Goal: Task Accomplishment & Management: Complete application form

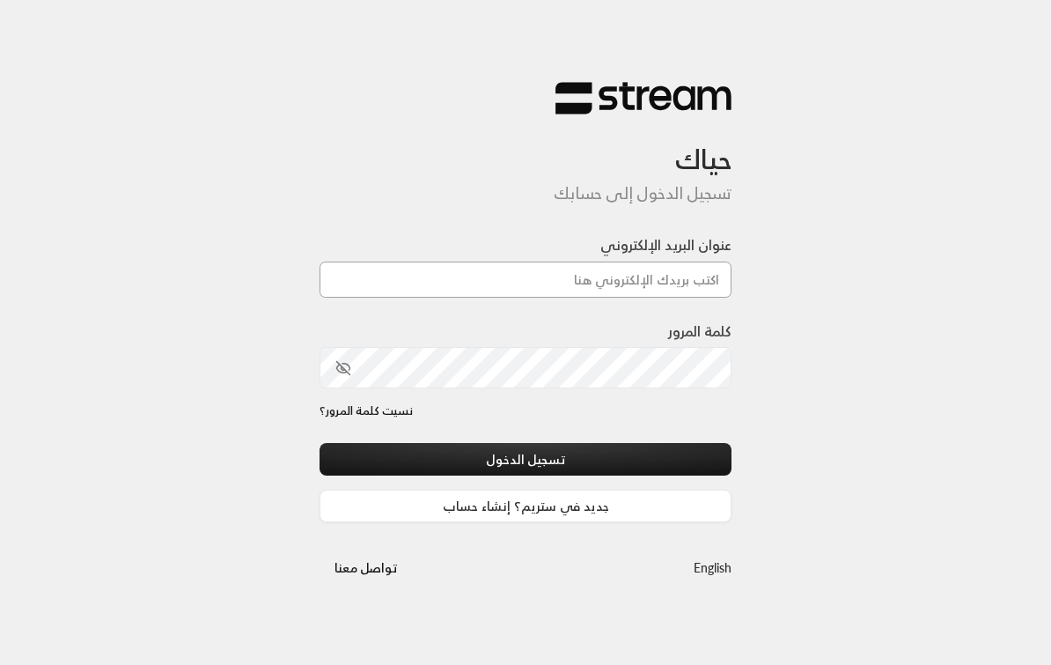
click at [668, 267] on input "عنوان البريد الإلكتروني" at bounding box center [526, 279] width 412 height 36
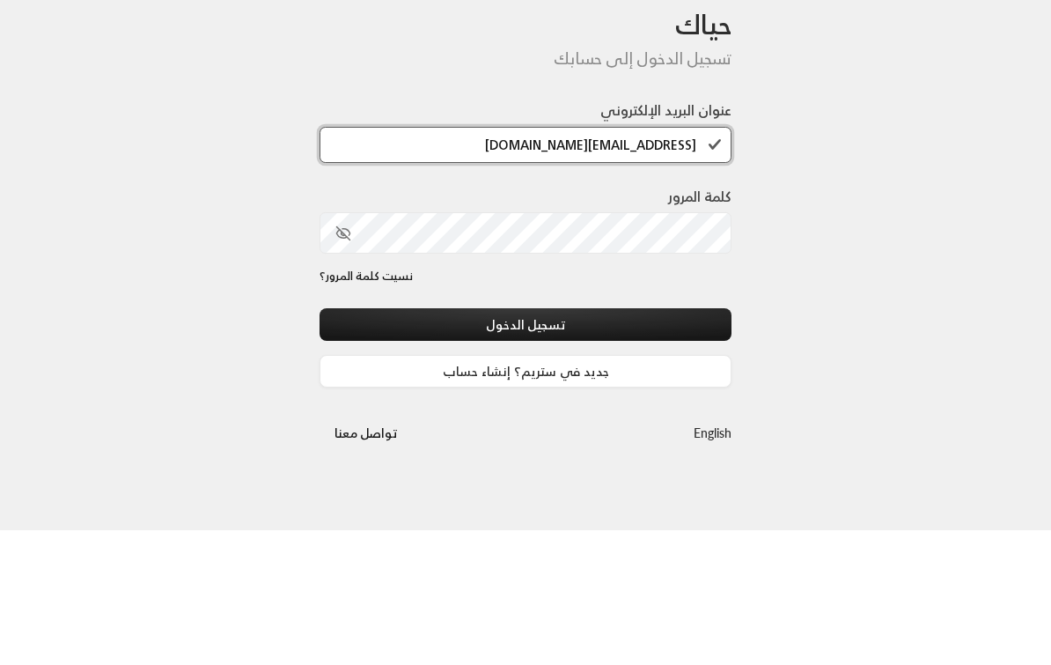
type input "[EMAIL_ADDRESS][DOMAIN_NAME]"
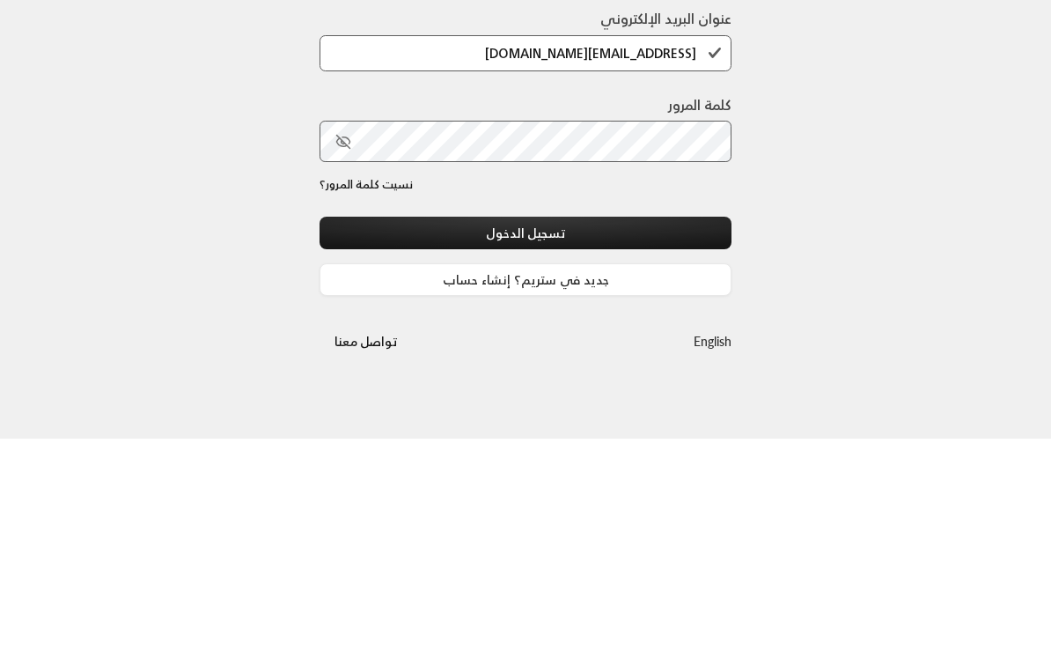
click at [657, 443] on button "تسجيل الدخول" at bounding box center [526, 459] width 412 height 33
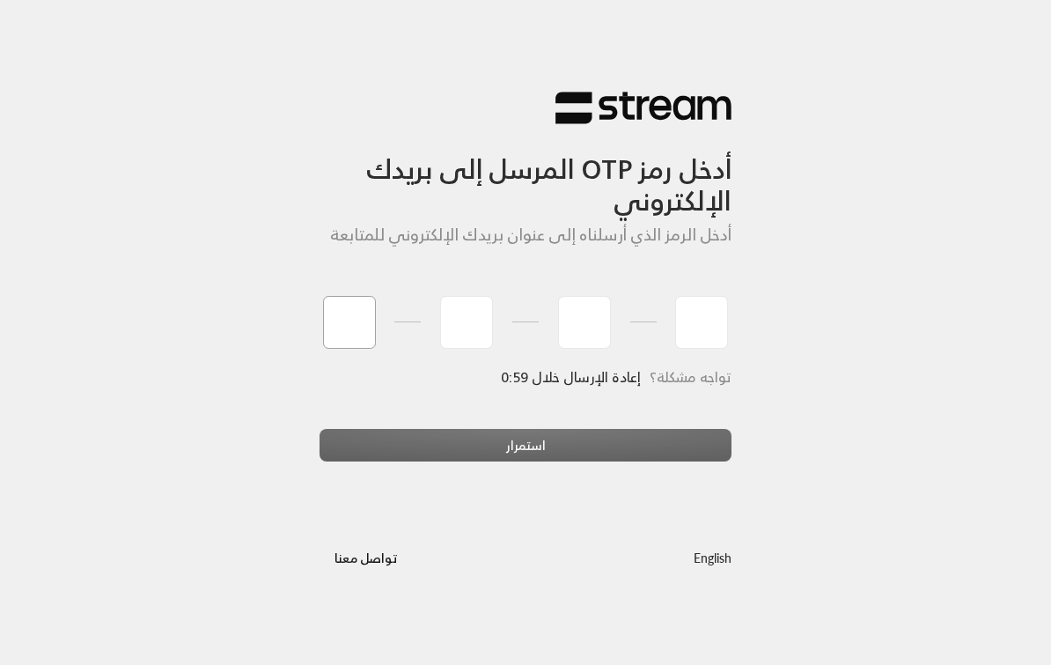
click at [352, 335] on input "tel" at bounding box center [349, 322] width 53 height 53
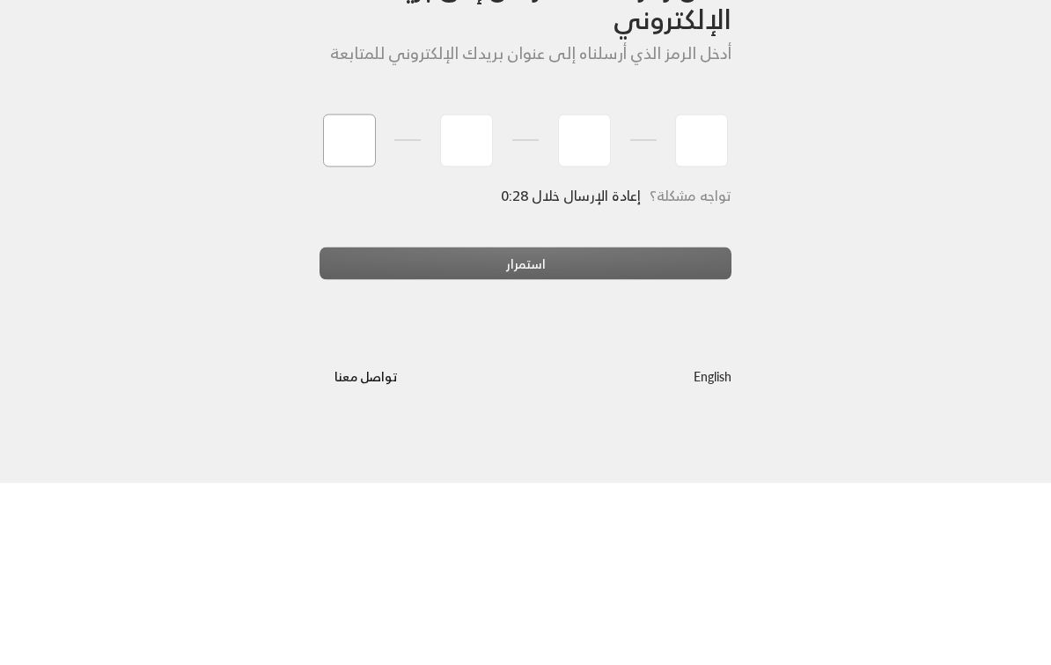
type input "3"
type input "8"
type input "6"
type input "3"
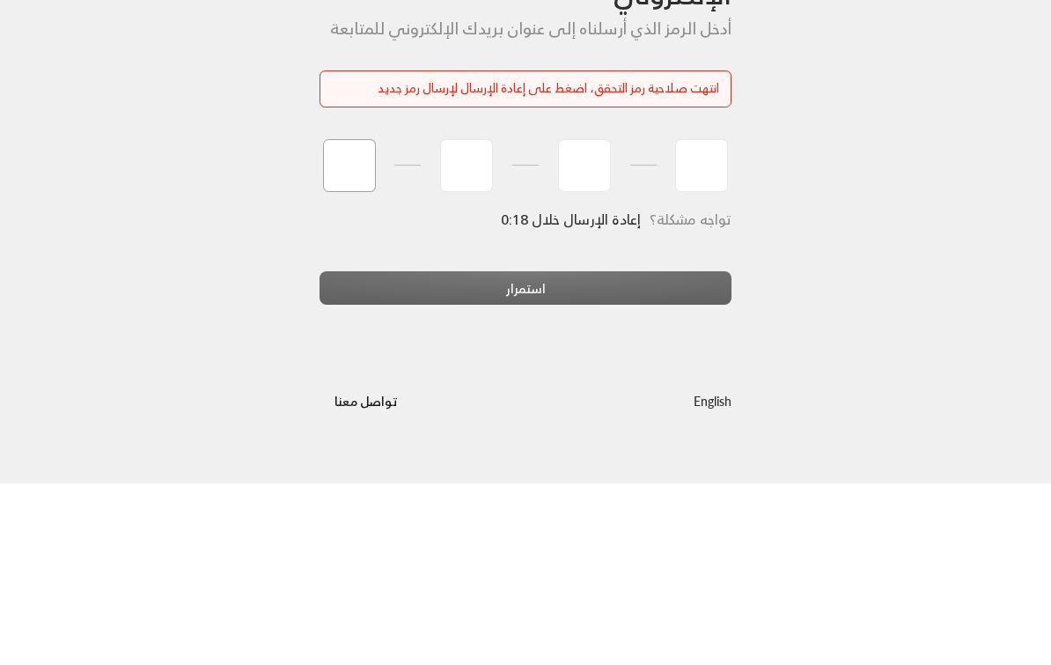
click at [370, 320] on input "tel" at bounding box center [349, 346] width 53 height 53
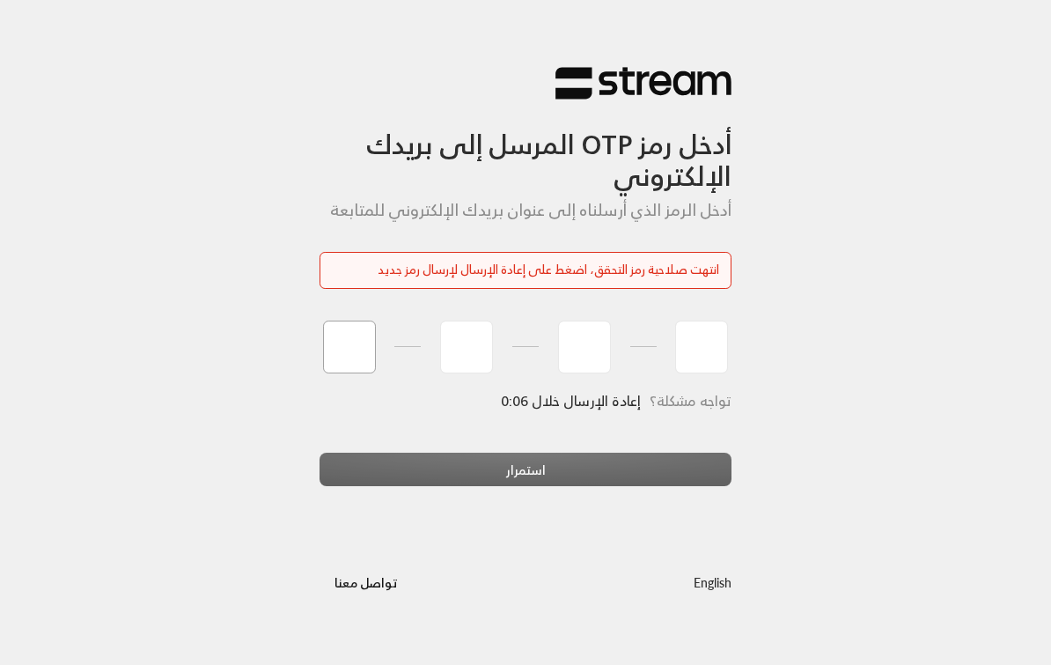
click at [340, 351] on input "tel" at bounding box center [349, 346] width 53 height 53
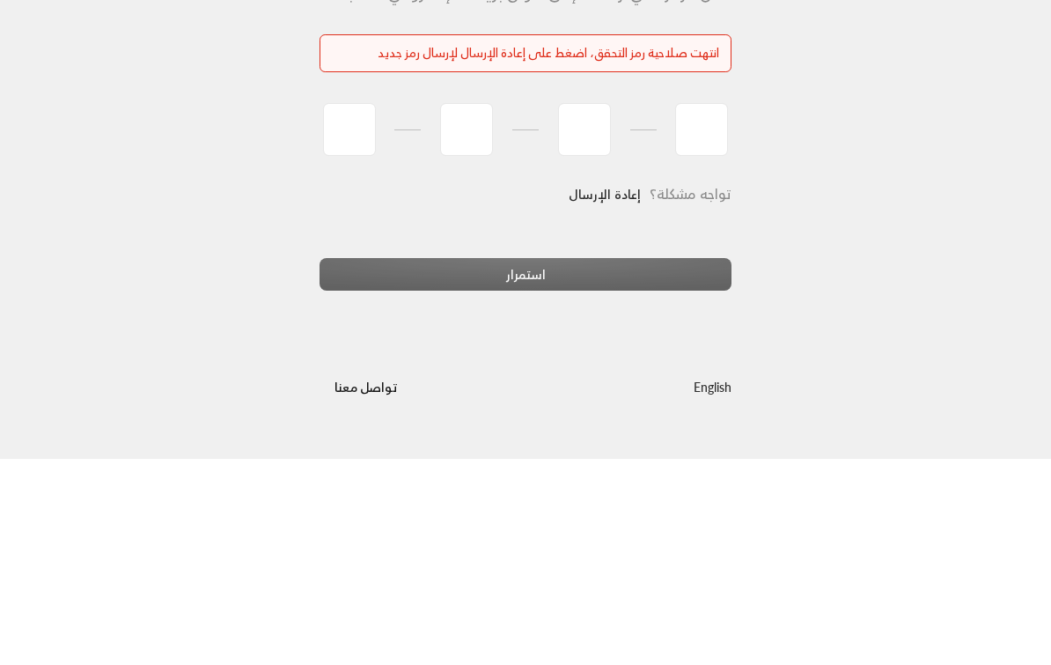
click at [614, 382] on link "إعادة الإرسال" at bounding box center [605, 400] width 72 height 36
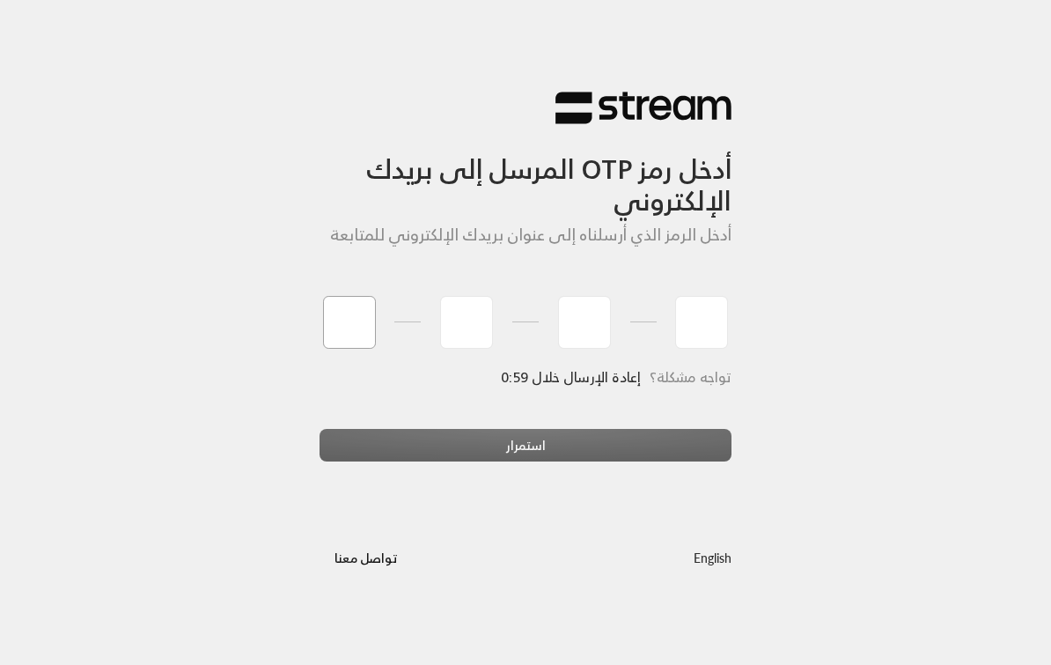
click at [349, 310] on input "tel" at bounding box center [349, 322] width 53 height 53
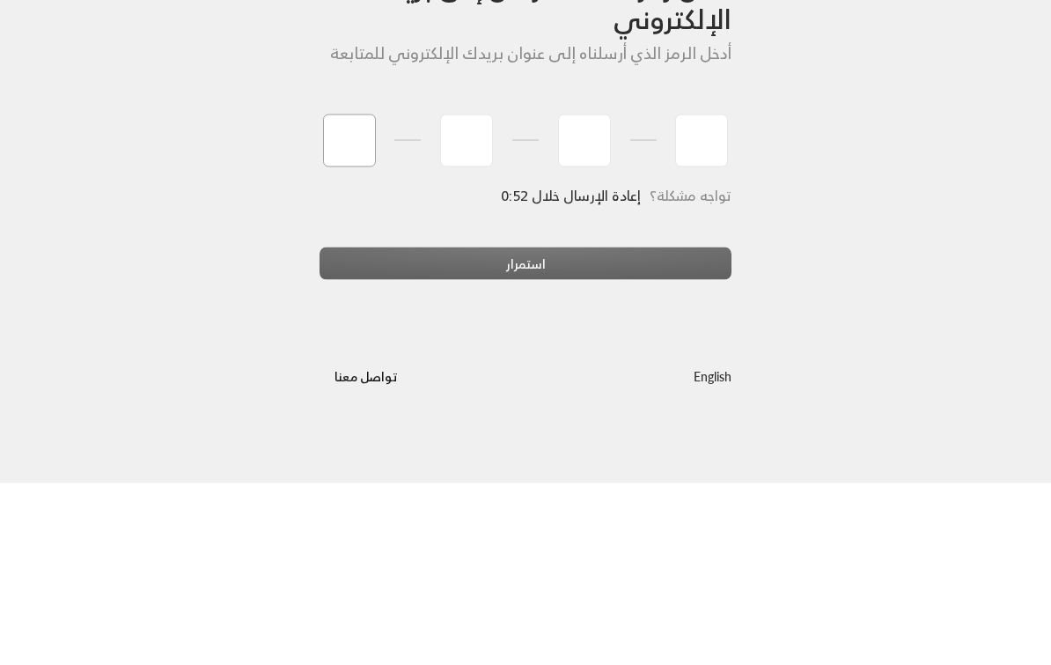
type input "5"
type input "8"
type input "5"
type input "8"
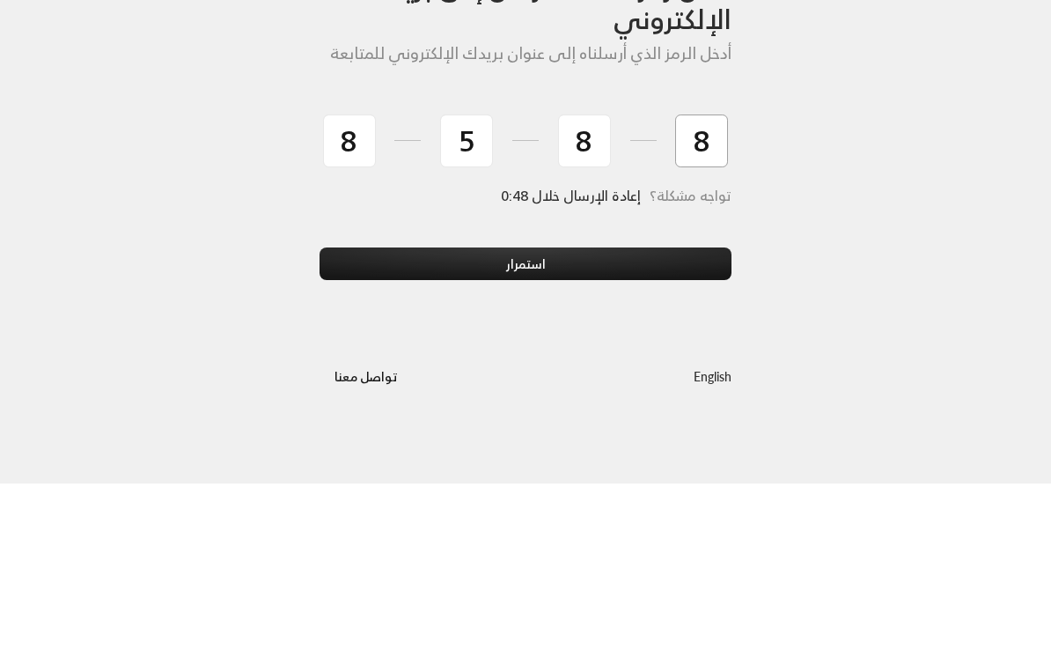
type input "8"
click at [659, 429] on button "استمرار" at bounding box center [526, 445] width 412 height 33
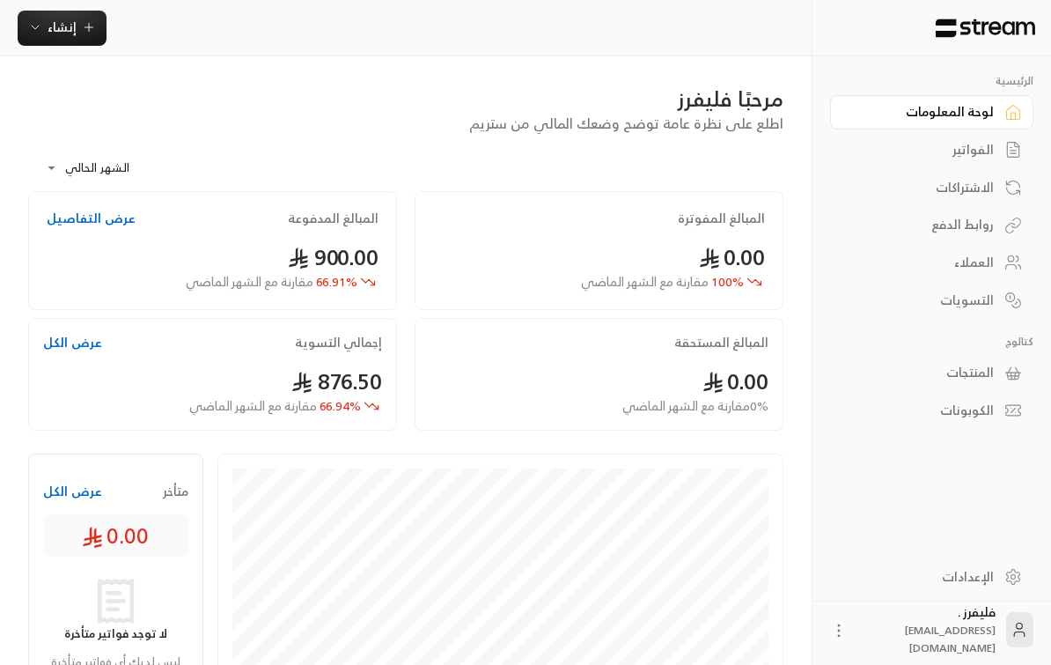
click at [984, 231] on div "روابط الدفع" at bounding box center [923, 225] width 142 height 18
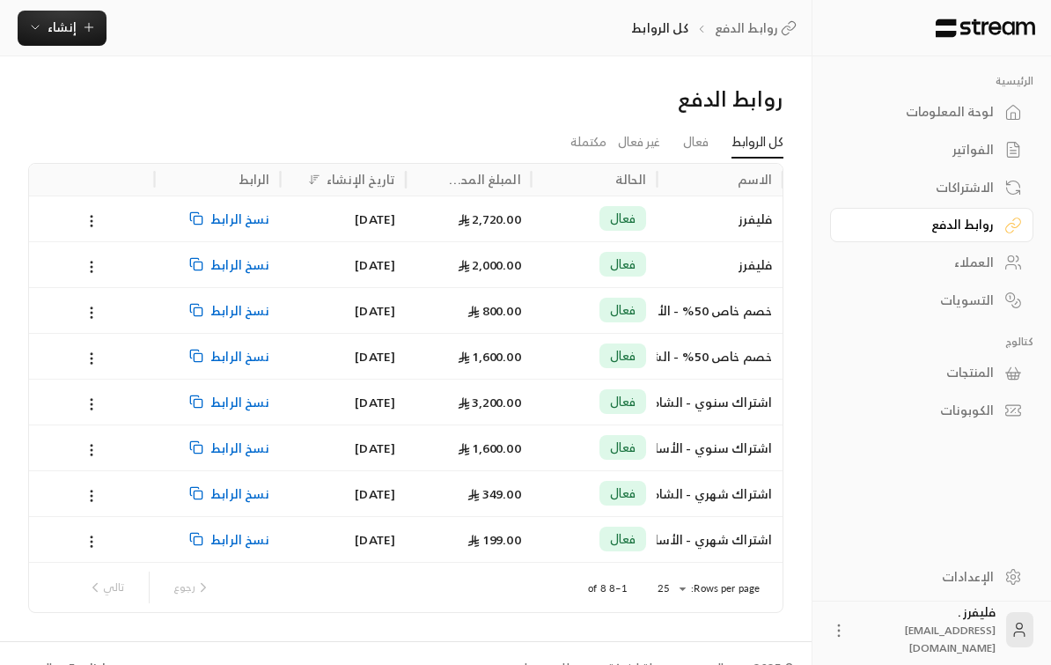
scroll to position [0, -1]
click at [999, 148] on link "الفواتير" at bounding box center [931, 150] width 203 height 34
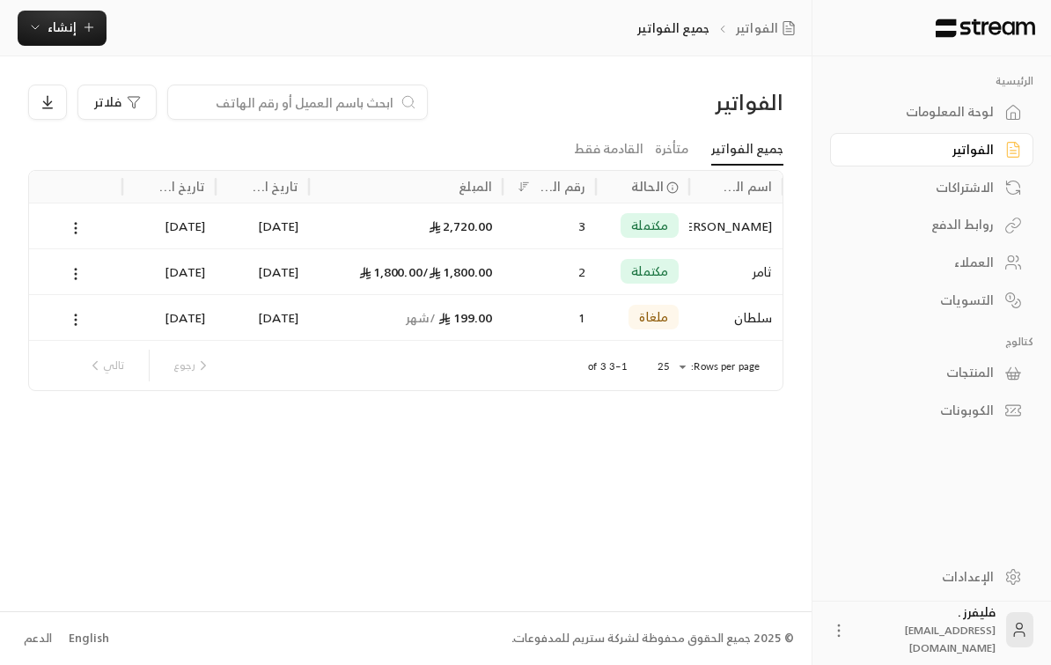
click at [57, 33] on span "إنشاء" at bounding box center [62, 27] width 29 height 22
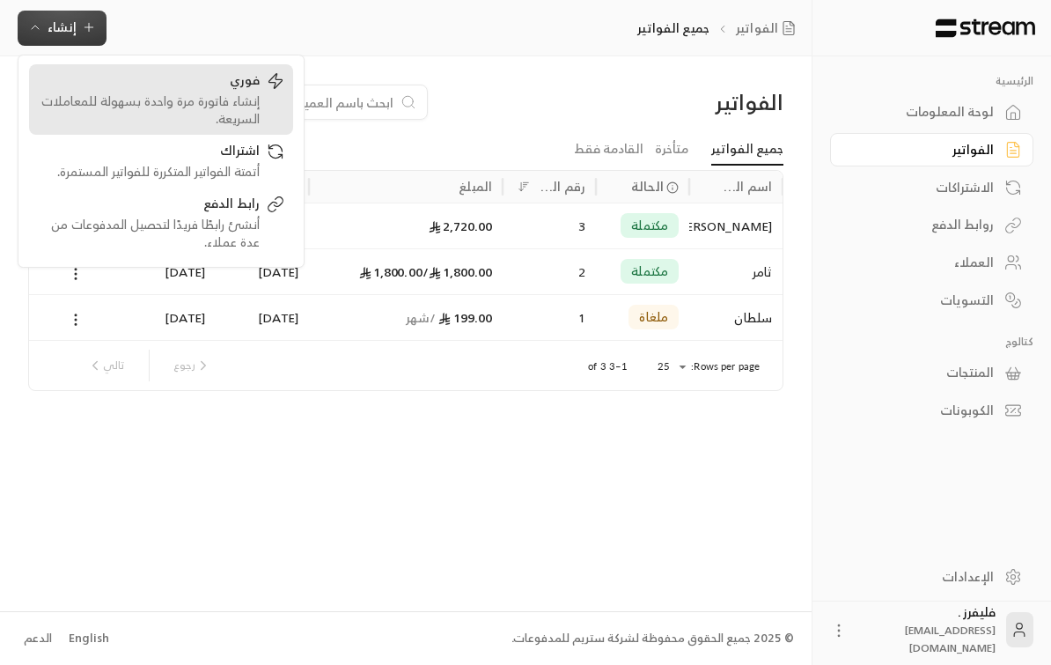
click at [129, 102] on div "إنشاء فاتورة مرة واحدة بسهولة للمعاملات السريعة." at bounding box center [149, 109] width 222 height 35
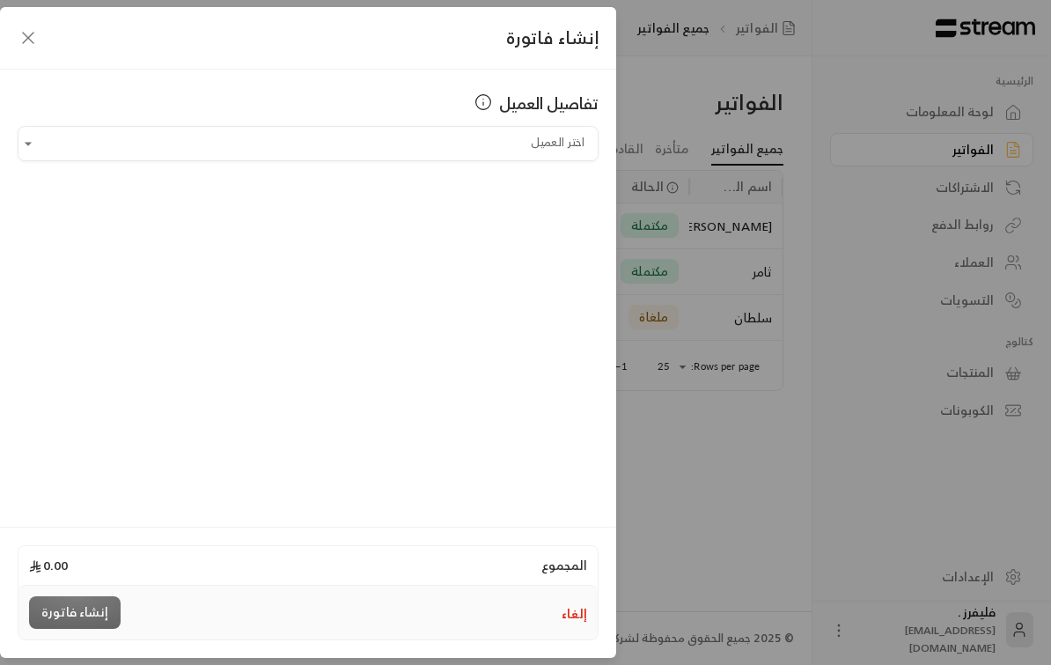
click at [70, 134] on input "اختر العميل" at bounding box center [308, 144] width 581 height 31
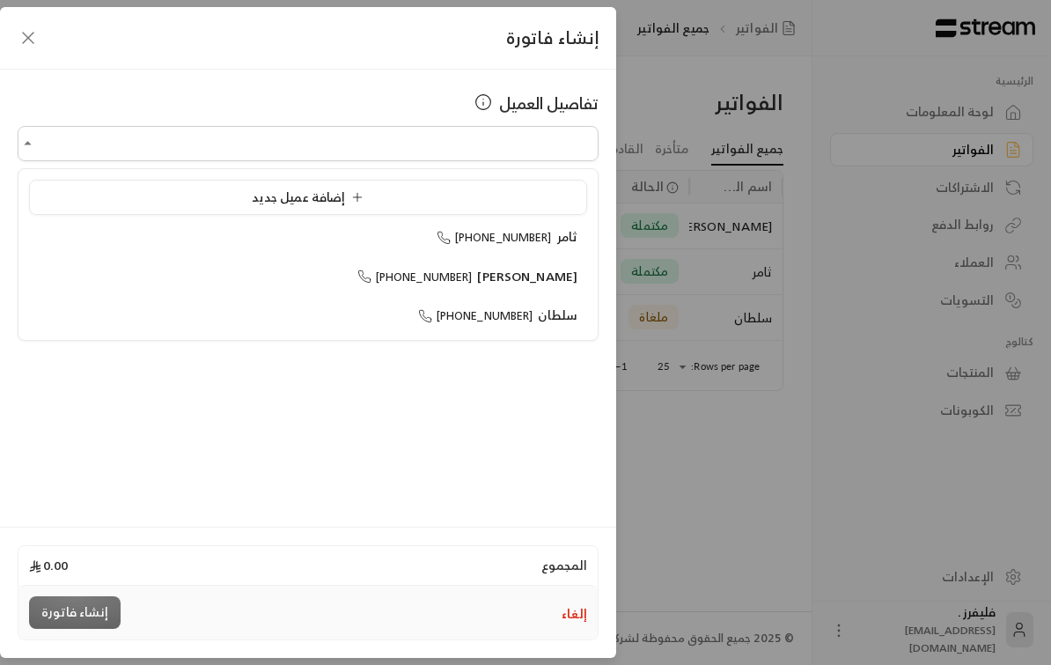
click at [153, 188] on div "إضافة عميل جديد" at bounding box center [308, 197] width 539 height 18
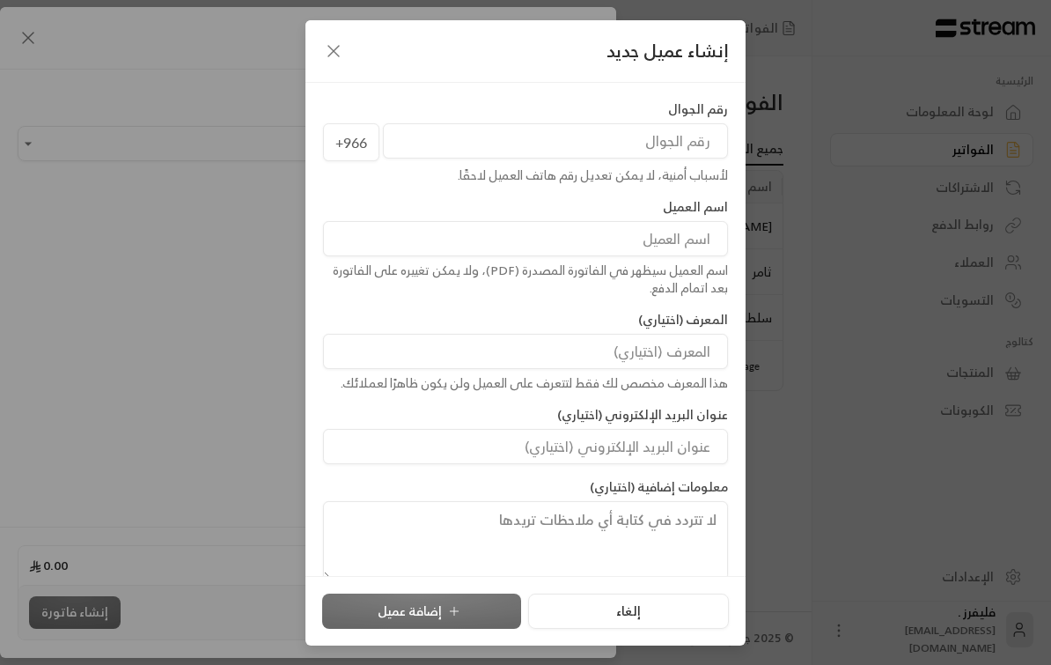
click at [651, 143] on input "tel" at bounding box center [555, 140] width 345 height 35
type input "501304838"
click at [660, 240] on input at bounding box center [525, 238] width 405 height 35
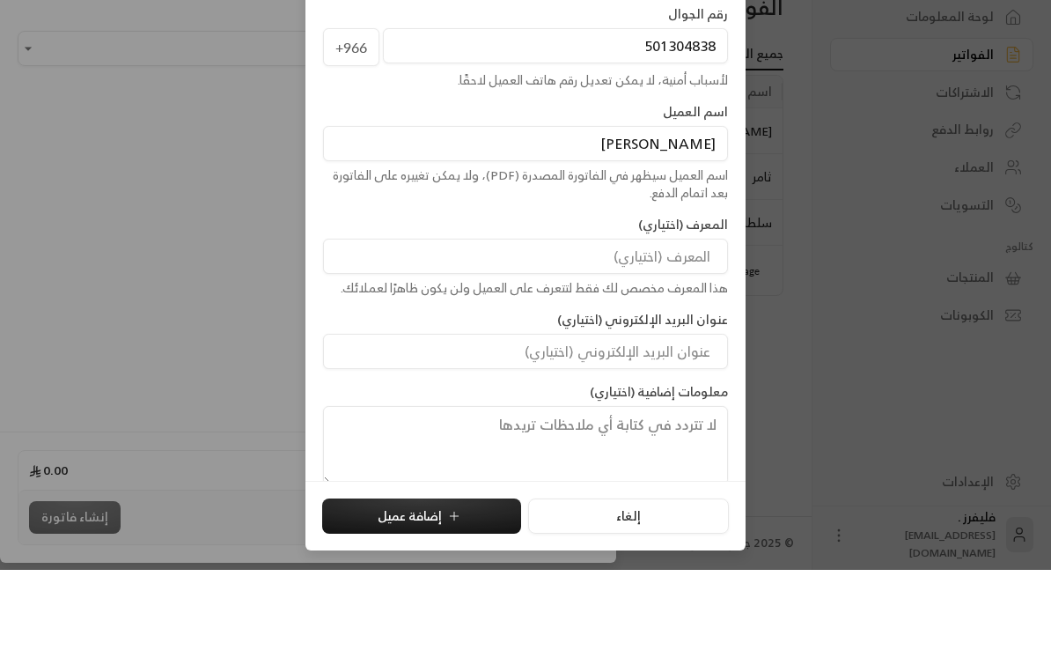
scroll to position [33, 0]
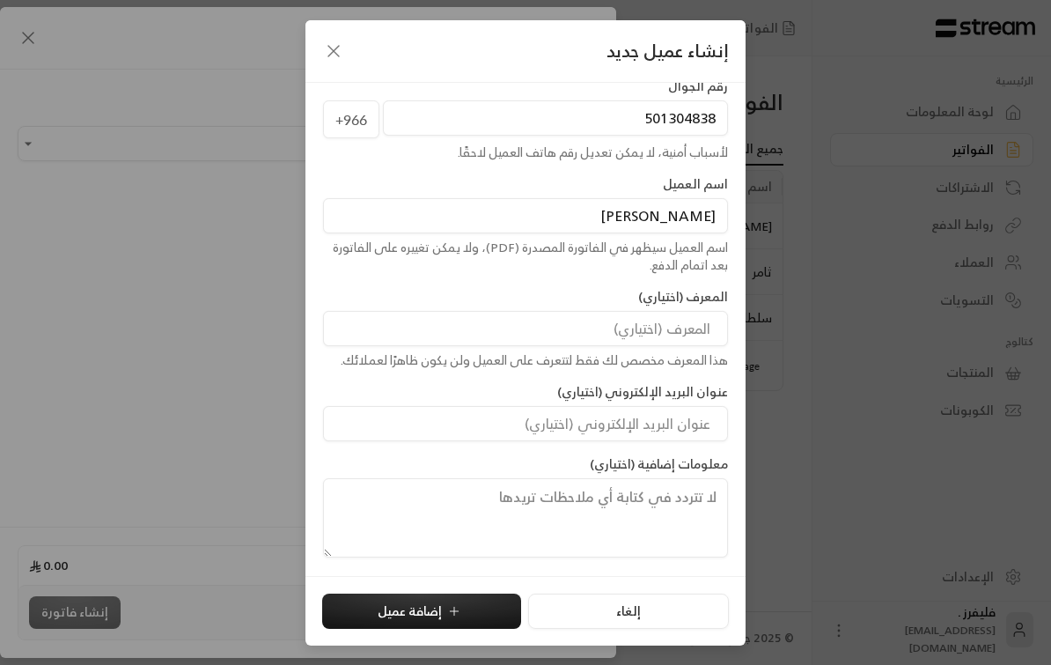
type input "[PERSON_NAME]"
click at [457, 616] on icon "submit" at bounding box center [454, 611] width 14 height 14
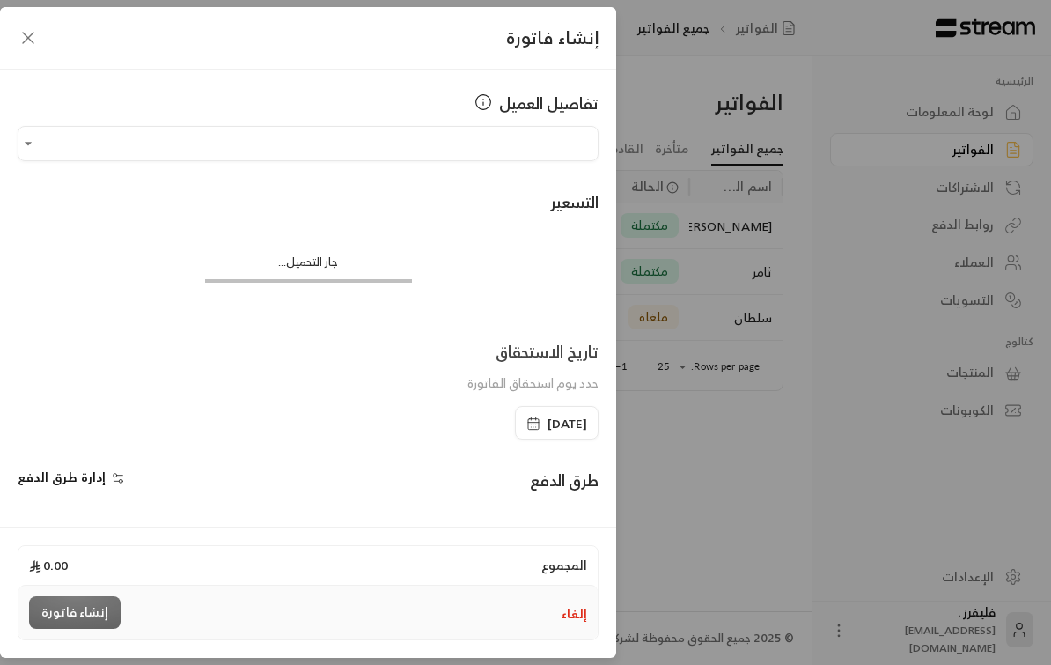
type input "**********"
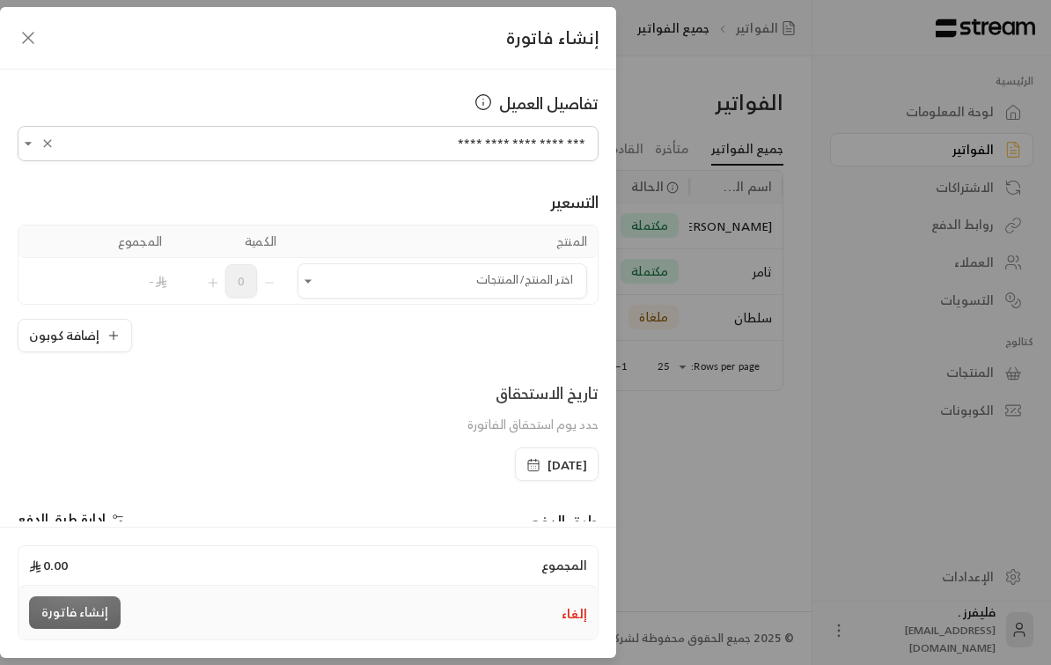
click at [526, 286] on input "اختر العميل" at bounding box center [443, 281] width 290 height 31
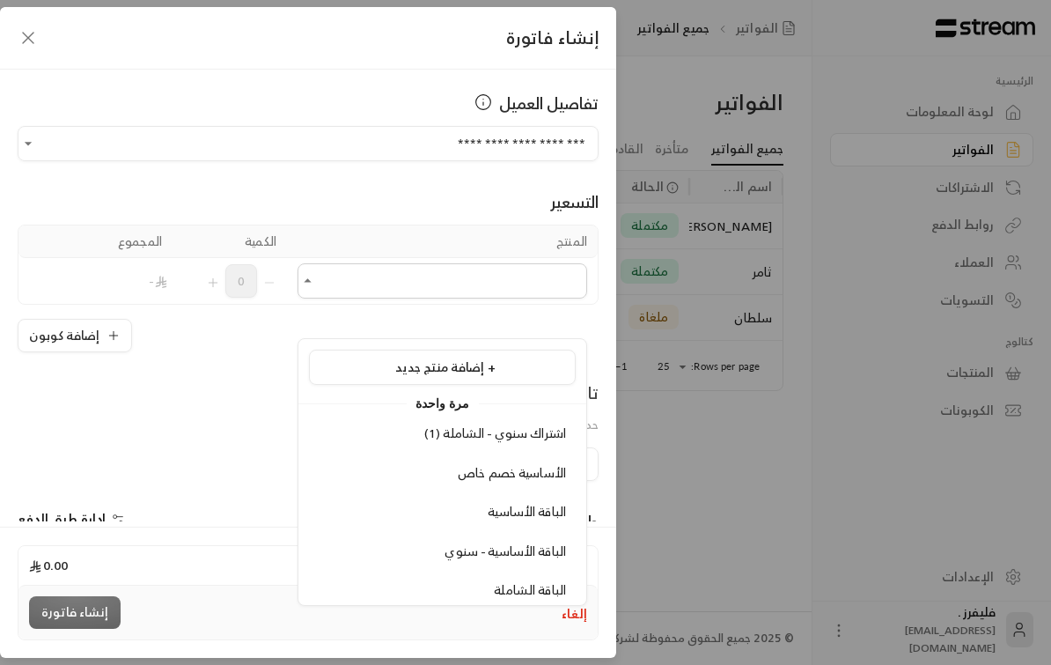
click at [520, 500] on span "الباقة الأساسية" at bounding box center [527, 511] width 78 height 22
type input "**********"
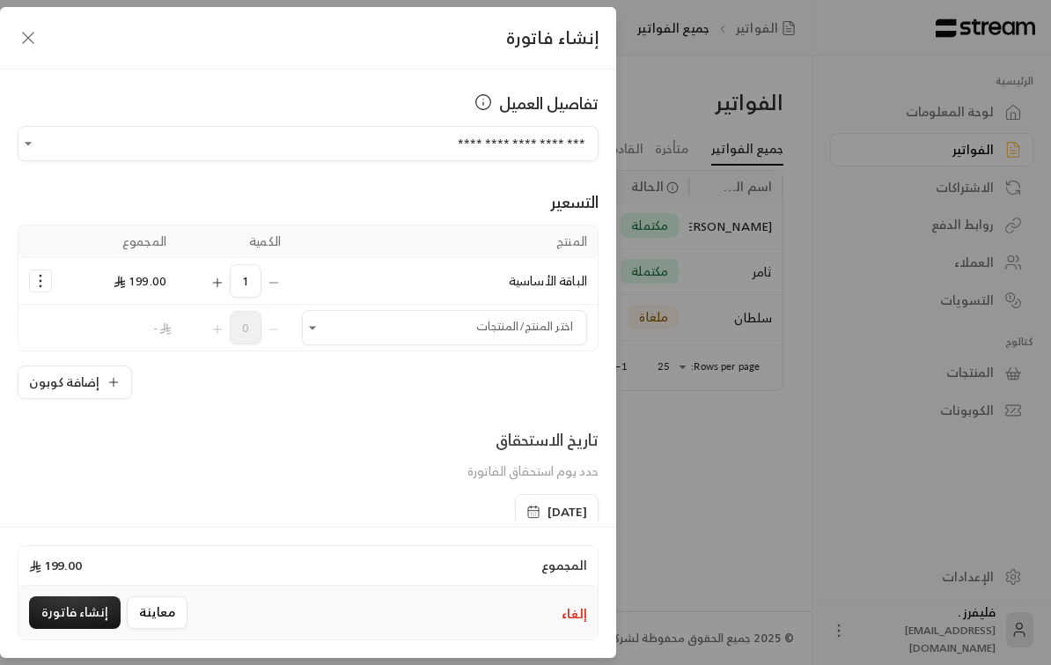
click at [549, 276] on span "الباقة الأساسية" at bounding box center [548, 280] width 78 height 22
click at [37, 281] on icon "Selected Products" at bounding box center [41, 281] width 18 height 18
click at [95, 359] on span "إزالة المنتج" at bounding box center [116, 355] width 52 height 20
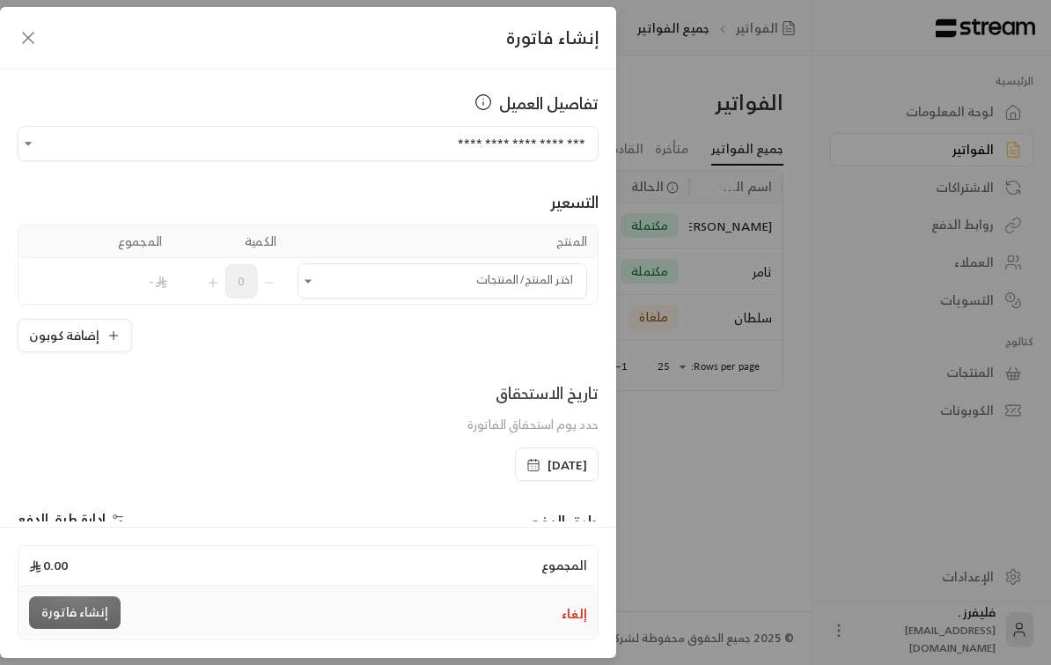
scroll to position [0, 0]
click at [512, 276] on input "اختر العميل" at bounding box center [443, 281] width 290 height 31
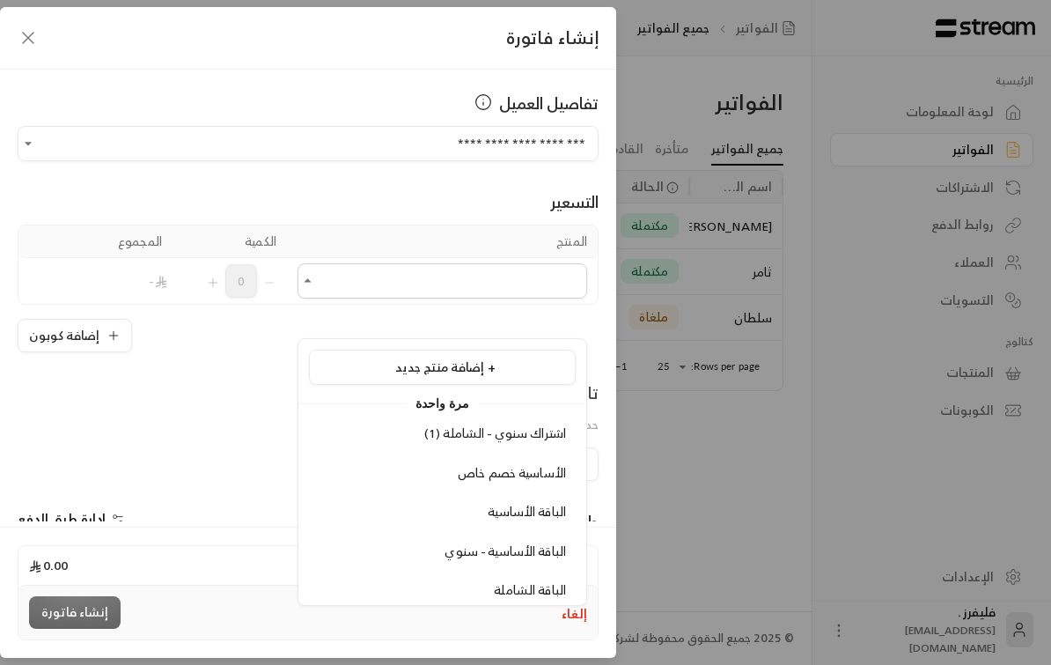
click at [470, 356] on span "إضافة منتج جديد +" at bounding box center [445, 367] width 100 height 22
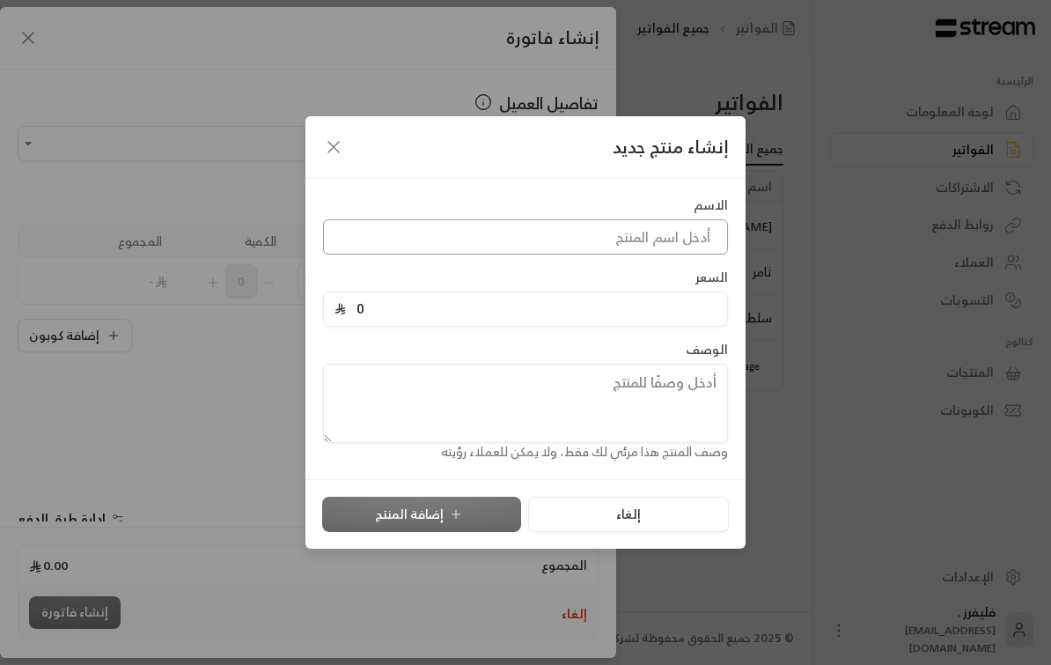
click at [659, 235] on input at bounding box center [525, 236] width 405 height 35
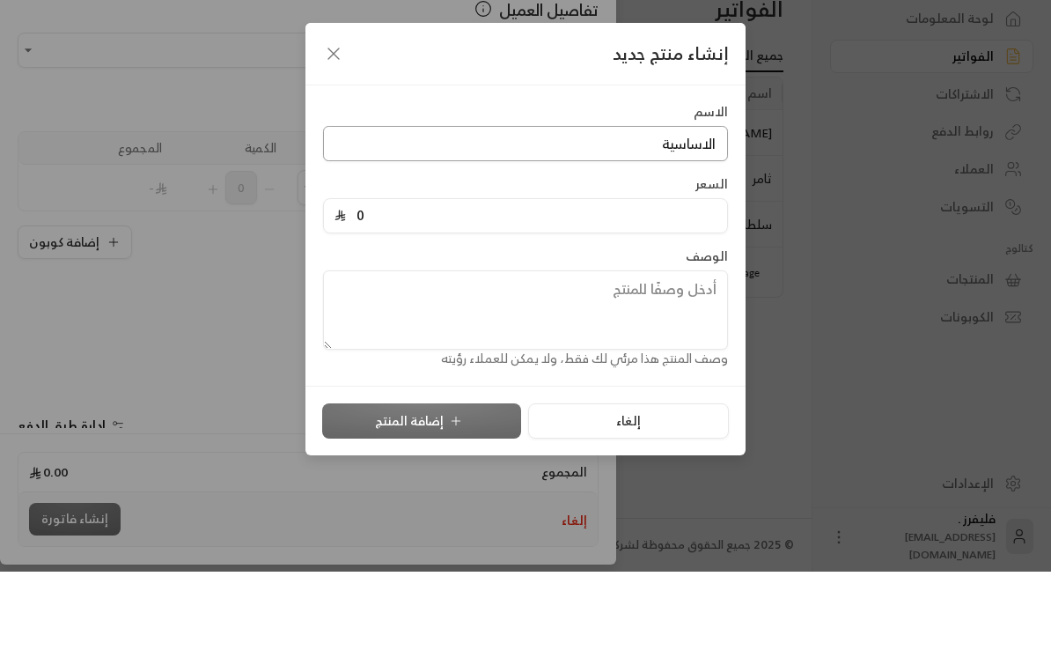
type input "الاساسية"
click at [648, 292] on input "0" at bounding box center [531, 308] width 371 height 33
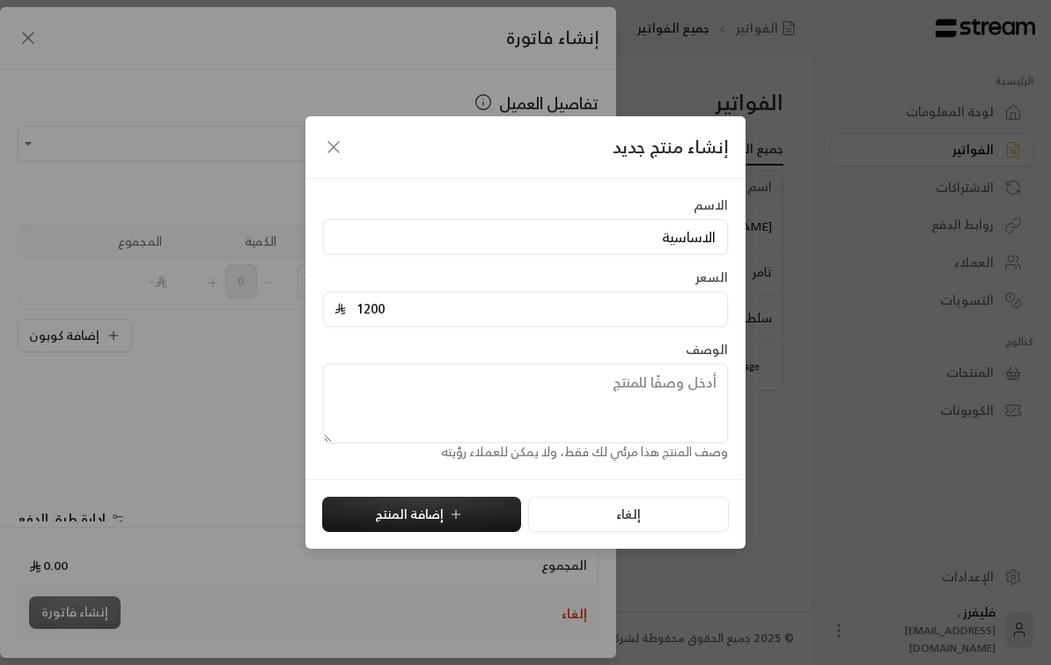
type input "1200"
click at [455, 508] on icon "submit" at bounding box center [456, 514] width 14 height 14
type input "0"
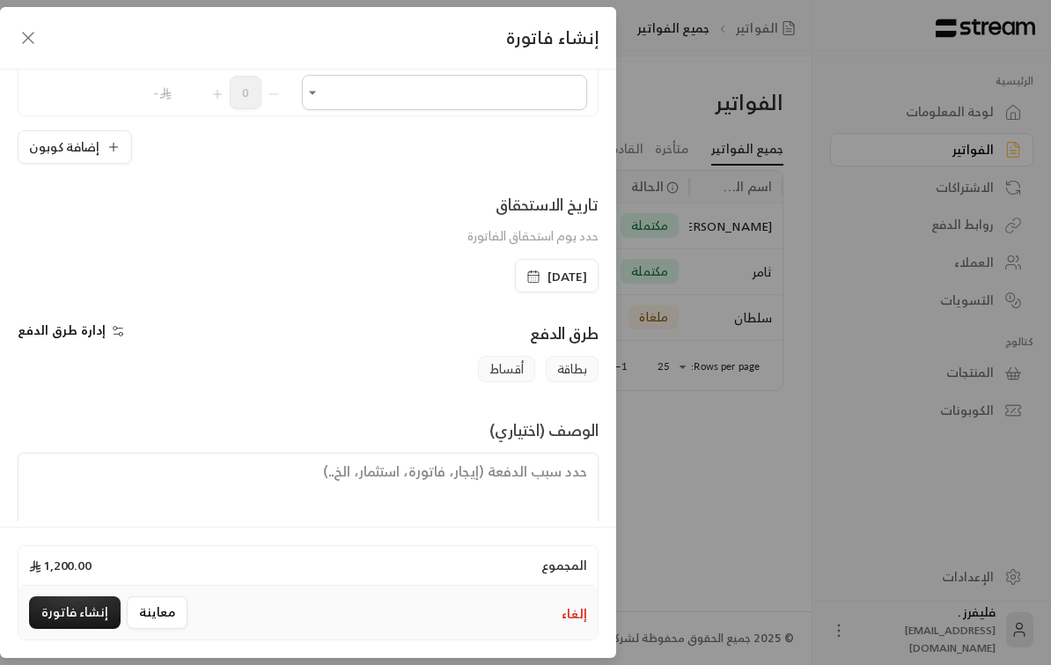
scroll to position [234, 0]
click at [575, 375] on span "بطاقة" at bounding box center [572, 370] width 53 height 26
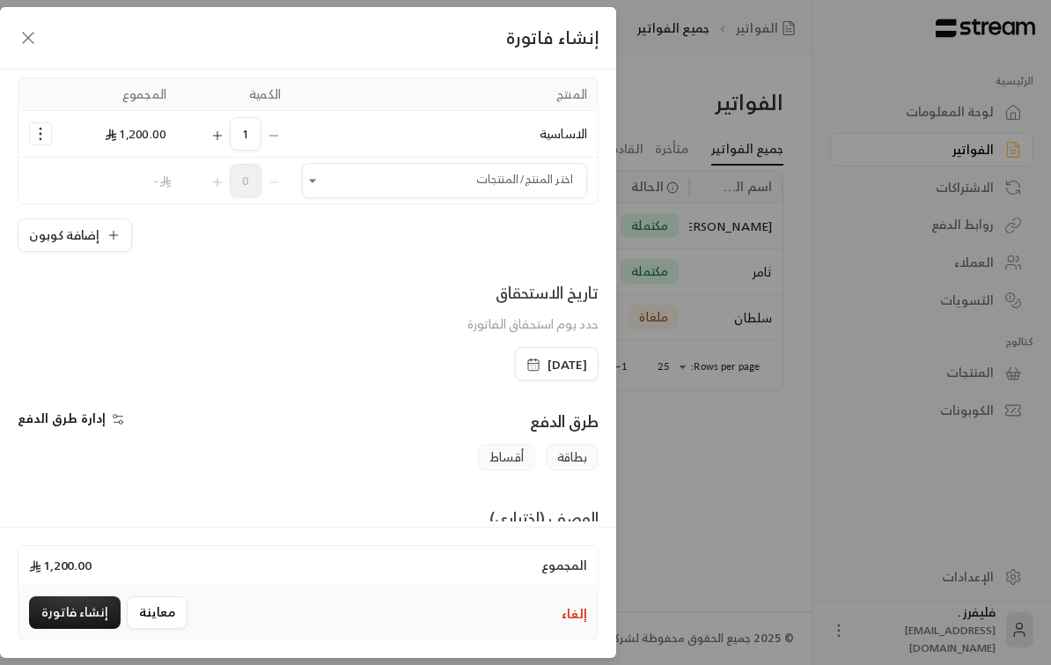
scroll to position [128, 0]
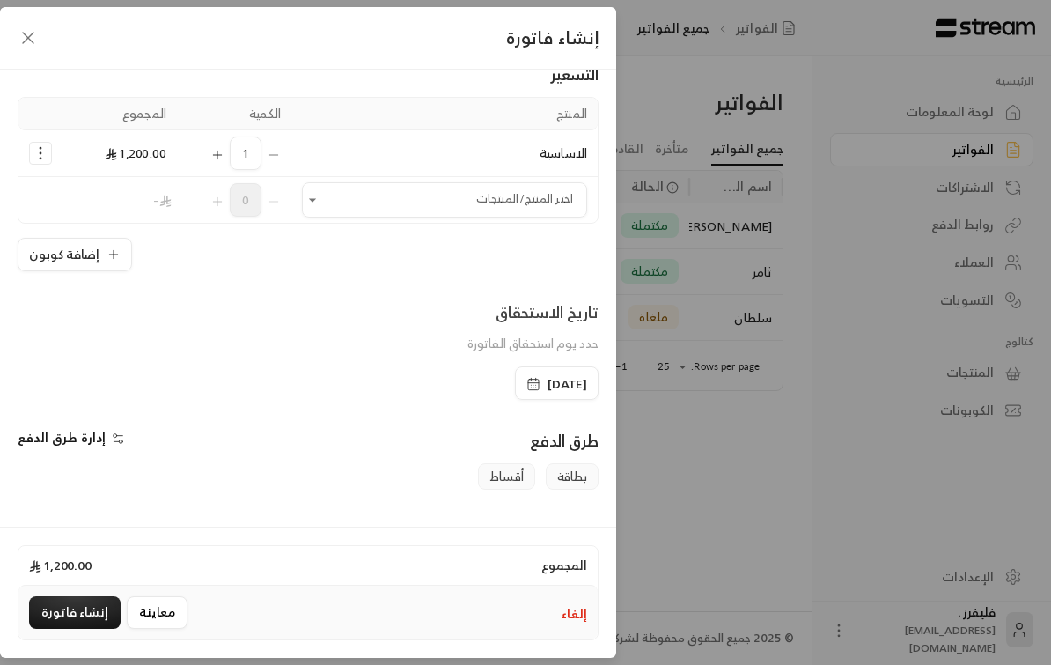
click at [504, 473] on span "أقساط" at bounding box center [506, 476] width 57 height 26
click at [87, 437] on span "إدارة طرق الدفع" at bounding box center [62, 437] width 88 height 22
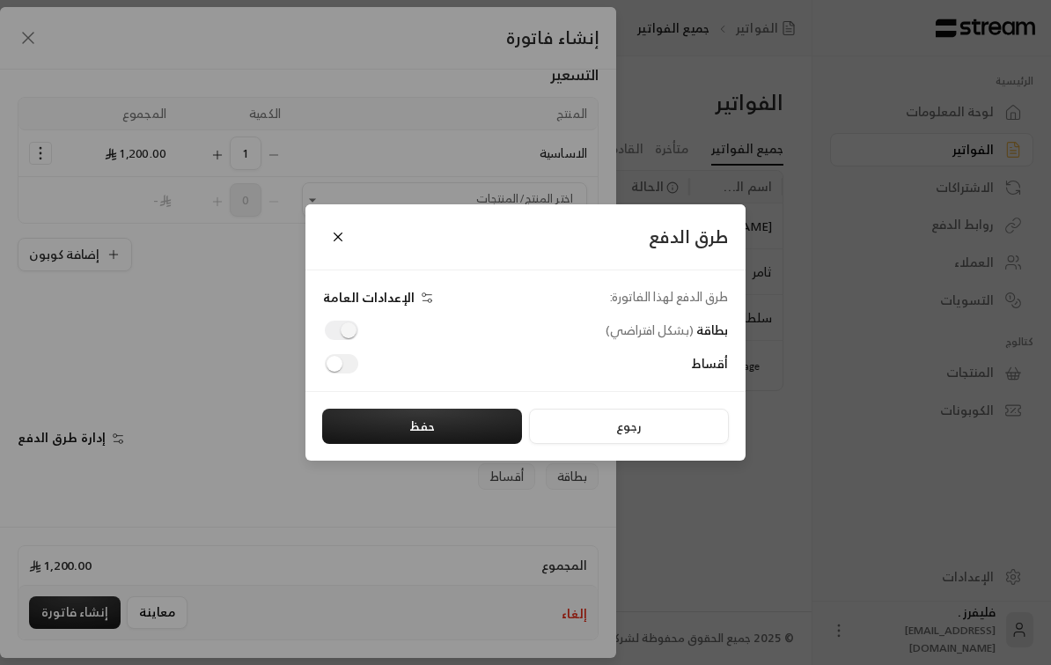
click at [471, 423] on button "حفظ" at bounding box center [422, 425] width 200 height 35
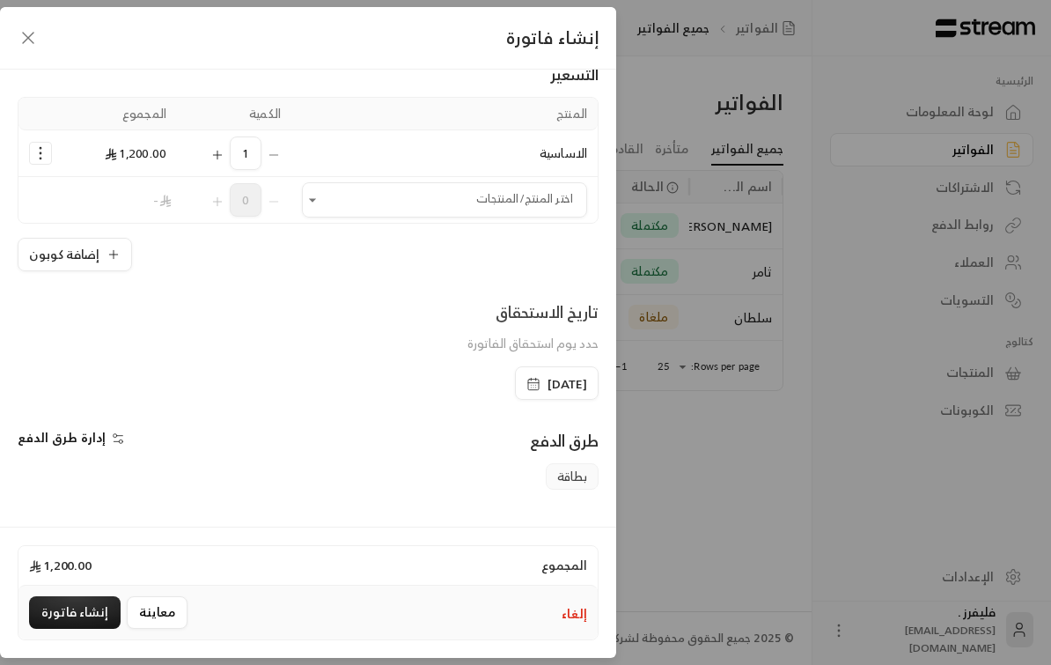
click at [90, 447] on span "إدارة طرق الدفع" at bounding box center [62, 437] width 88 height 22
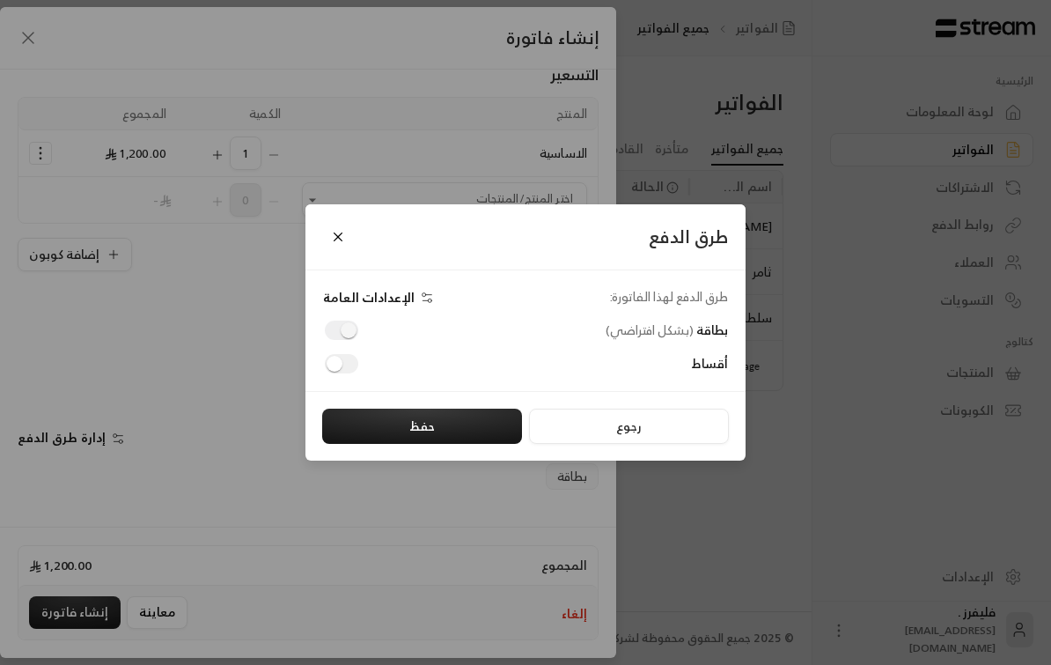
click at [202, 516] on div "طرق الدفع طرق الدفع لهذا الفاتورة: الإعدادات العامة بطاقة ( بشكل افتراضي ) أقسا…" at bounding box center [525, 332] width 1051 height 665
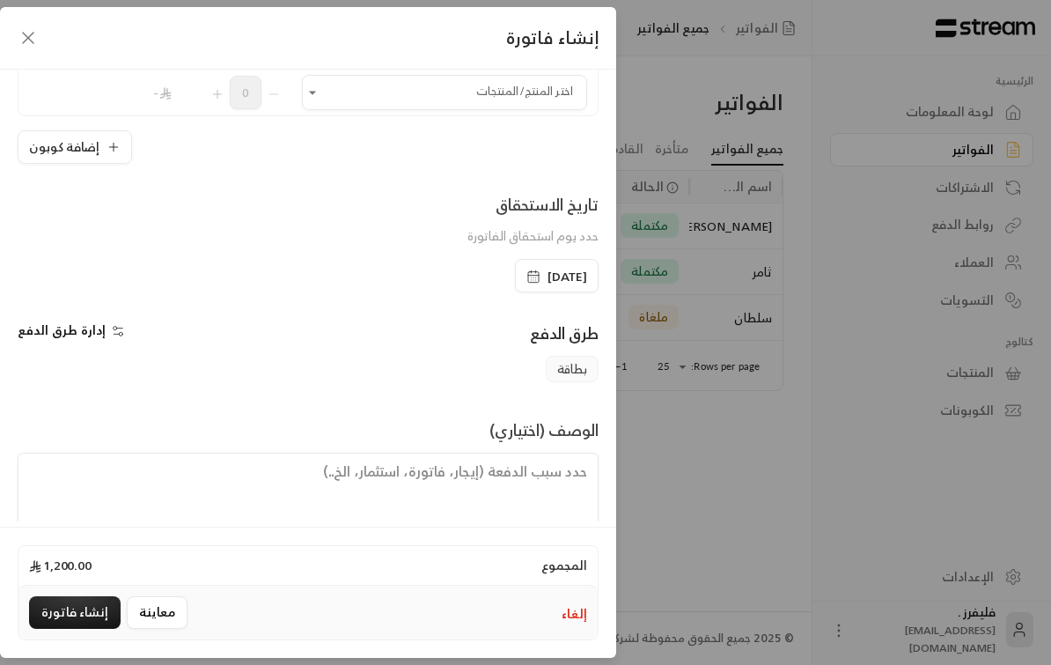
scroll to position [234, 0]
click at [81, 629] on button "إنشاء فاتورة" at bounding box center [75, 612] width 92 height 33
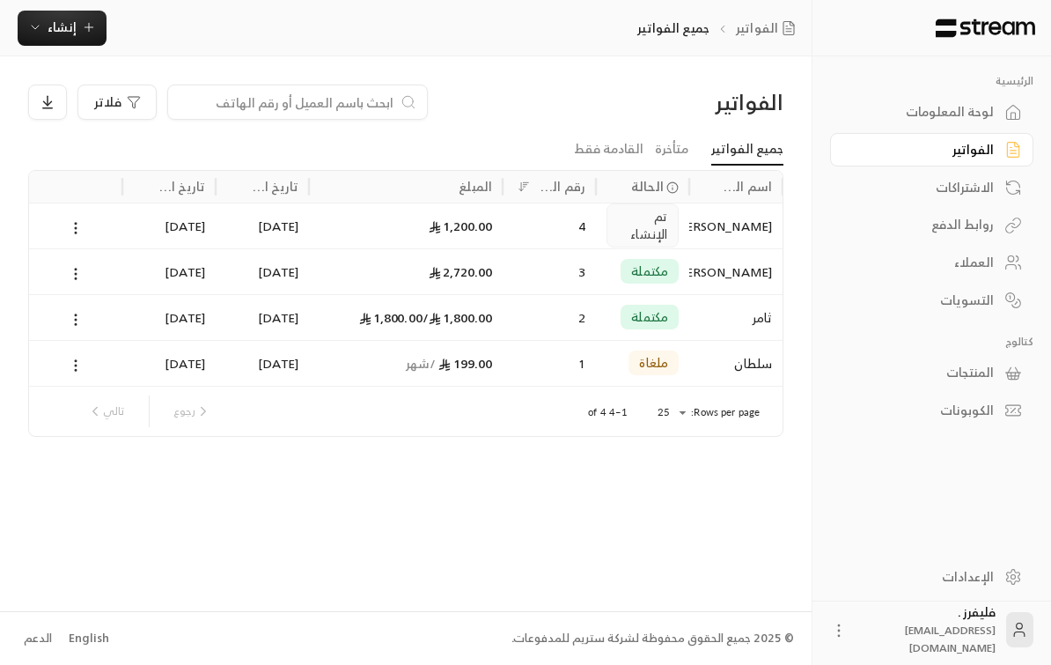
click at [75, 232] on circle at bounding box center [76, 233] width 2 height 2
click at [92, 246] on li "عرض" at bounding box center [95, 240] width 45 height 32
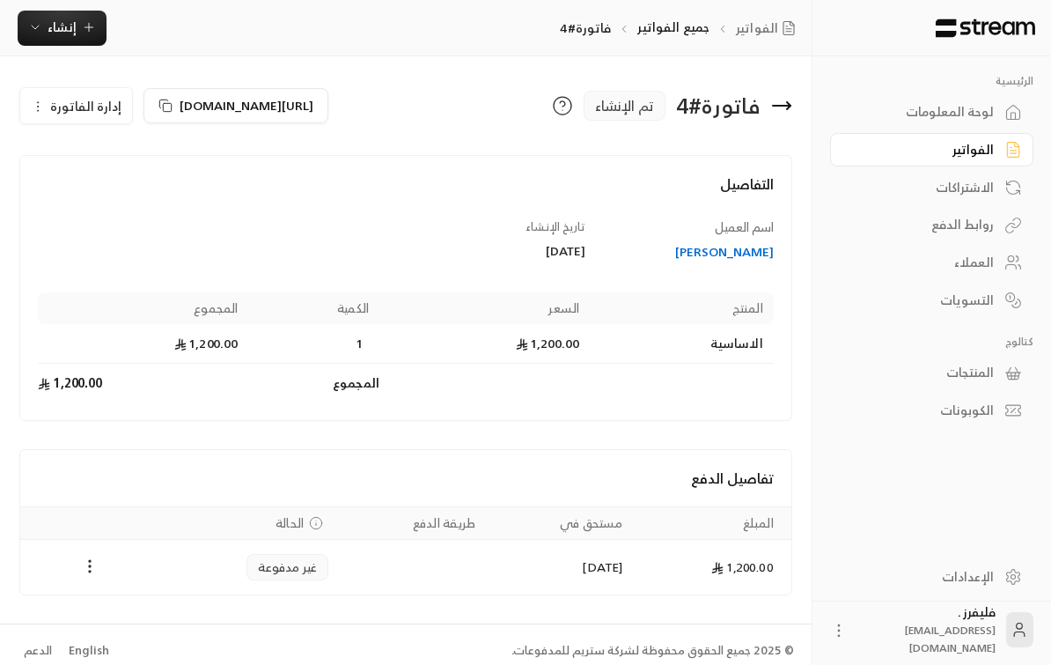
click at [159, 104] on icon at bounding box center [165, 106] width 14 height 14
click at [981, 147] on div "الفواتير" at bounding box center [923, 150] width 142 height 18
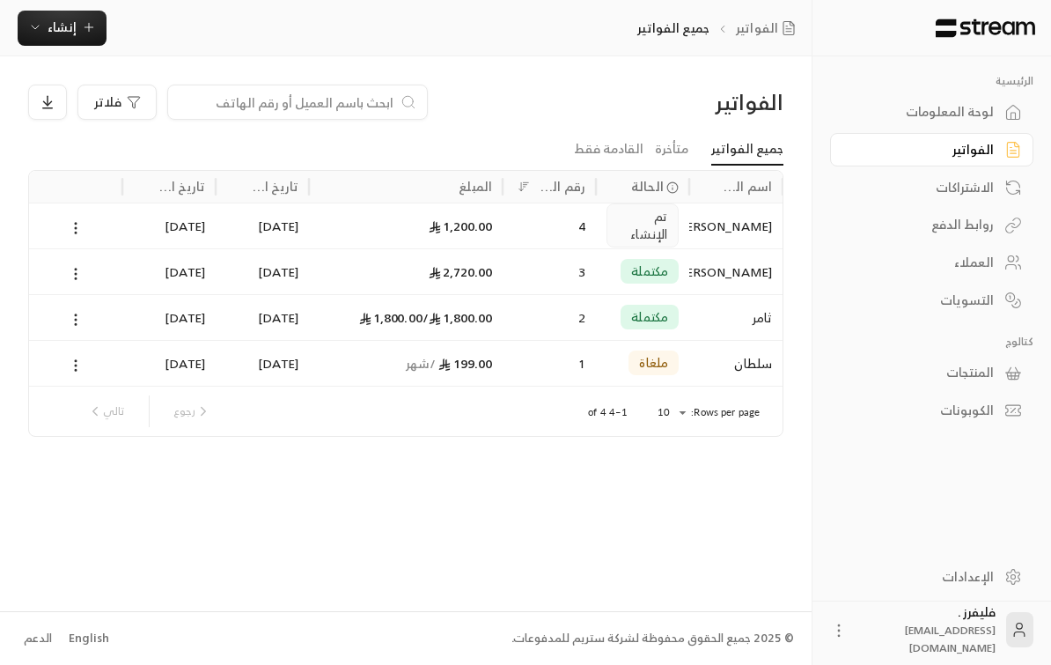
click at [66, 232] on button at bounding box center [75, 227] width 19 height 20
click at [99, 270] on li "عرض" at bounding box center [95, 272] width 45 height 32
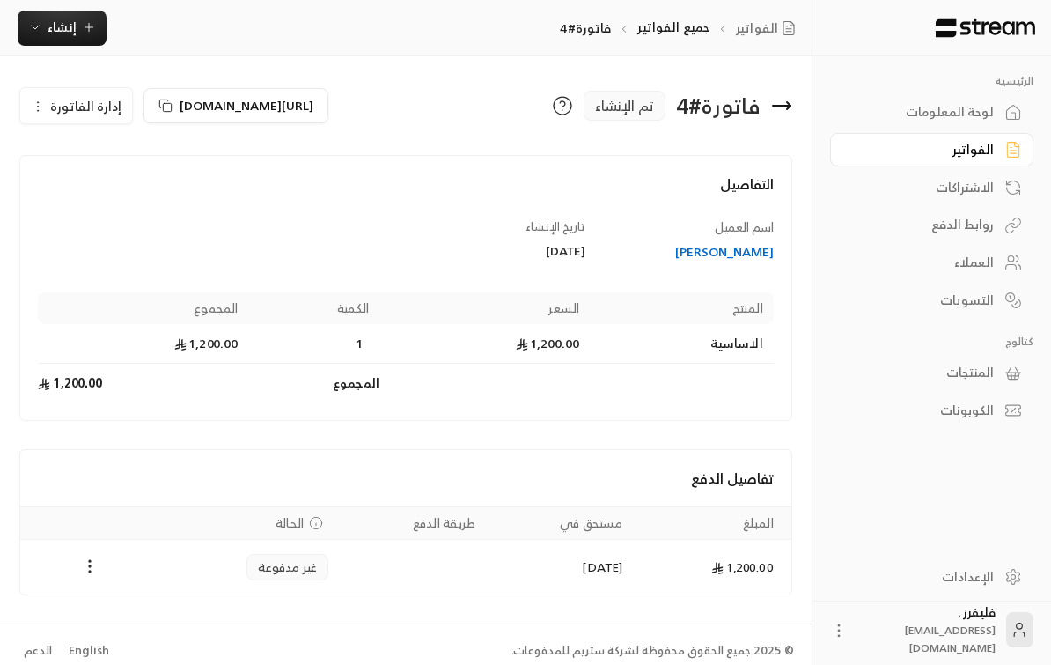
click at [551, 118] on div "فاتورة # 4 تم الإنشاء" at bounding box center [603, 106] width 395 height 42
click at [559, 103] on icon at bounding box center [562, 105] width 21 height 21
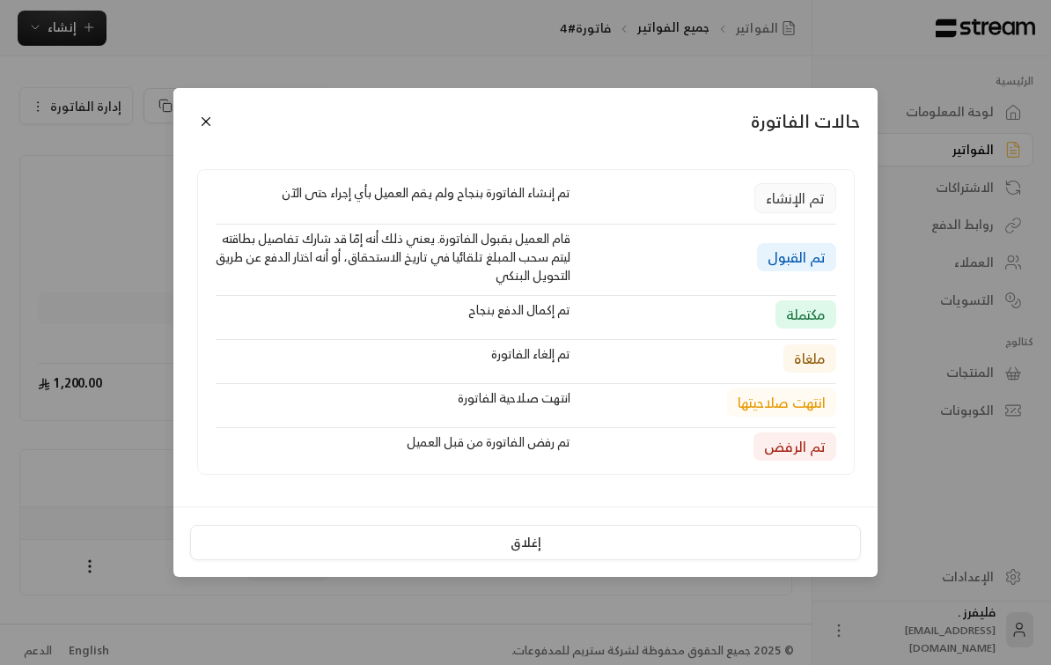
click at [204, 119] on button "Close" at bounding box center [206, 121] width 31 height 31
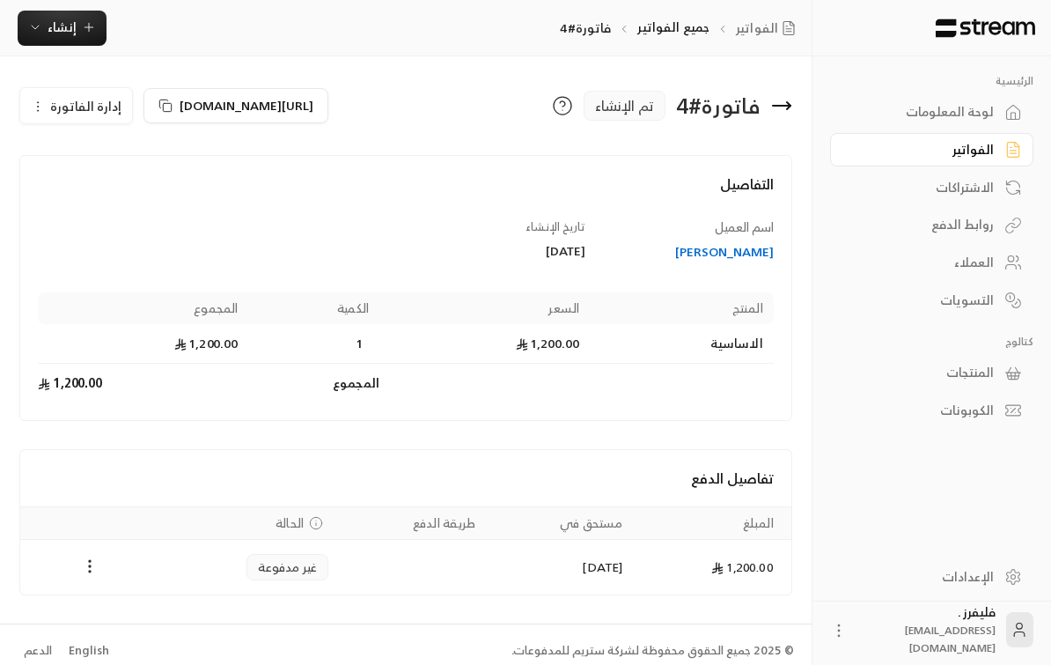
click at [782, 114] on icon at bounding box center [781, 105] width 21 height 21
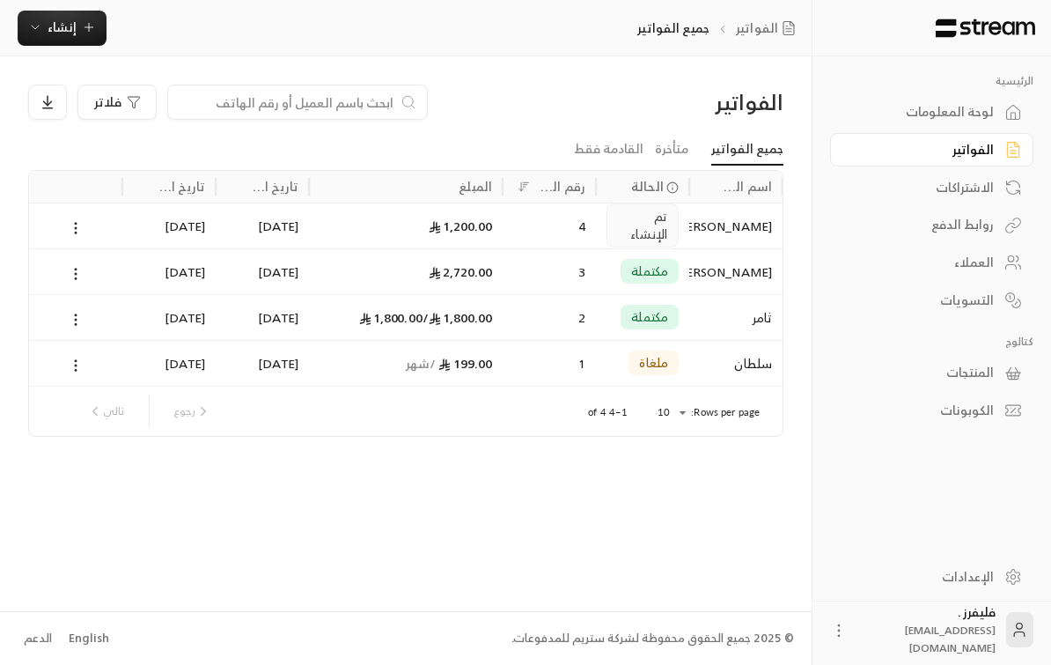
click at [52, 22] on span "إنشاء" at bounding box center [62, 27] width 29 height 22
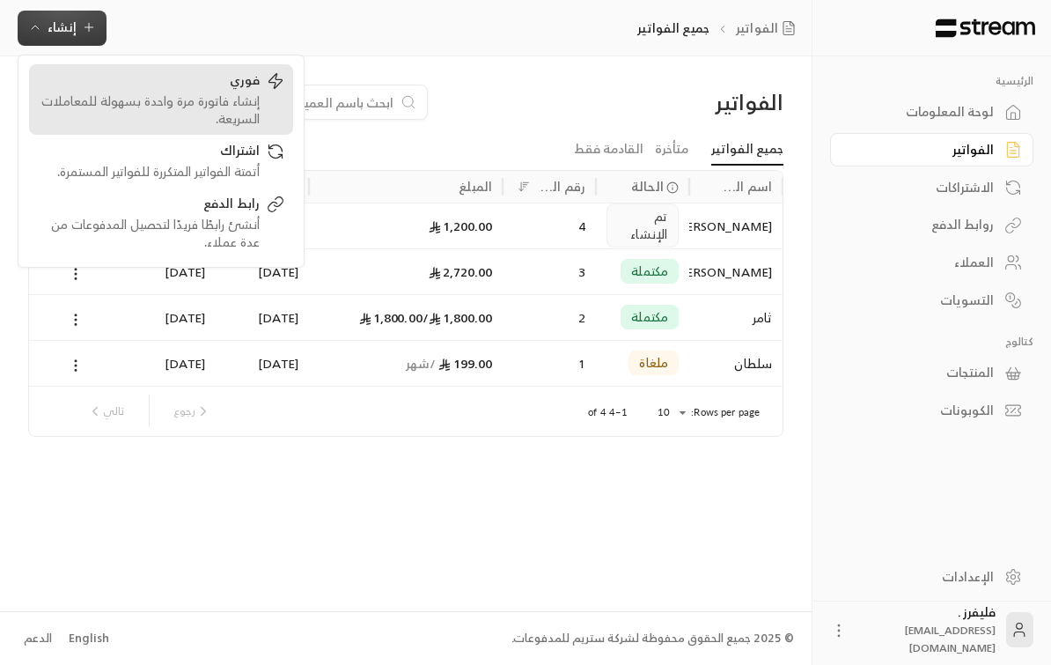
click at [183, 89] on div "فوري" at bounding box center [149, 81] width 222 height 21
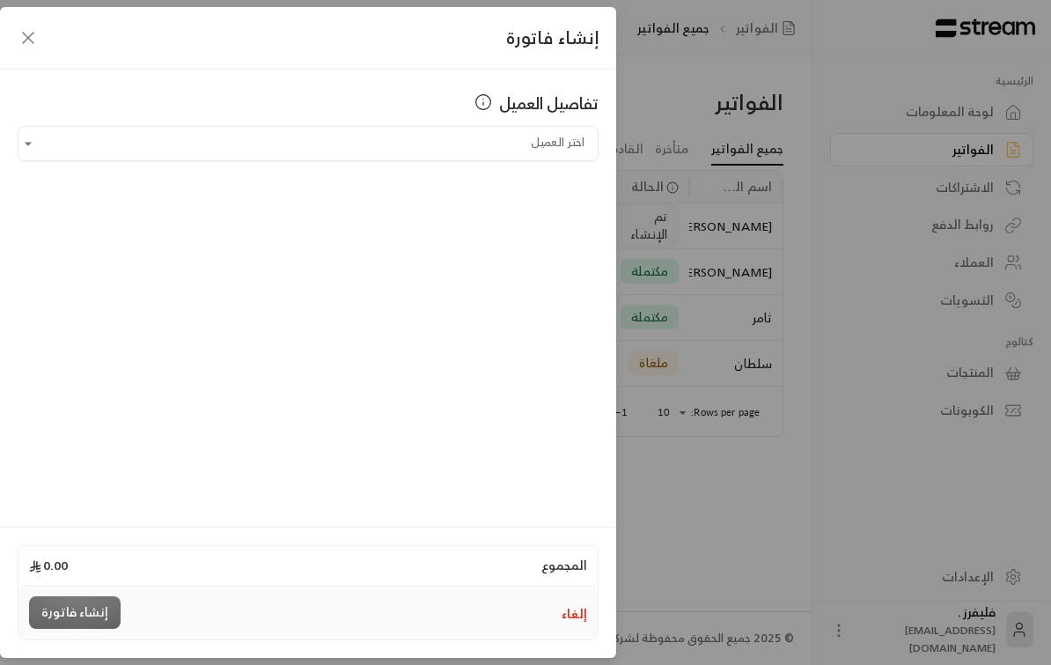
click at [167, 143] on input "اختر العميل" at bounding box center [308, 144] width 581 height 31
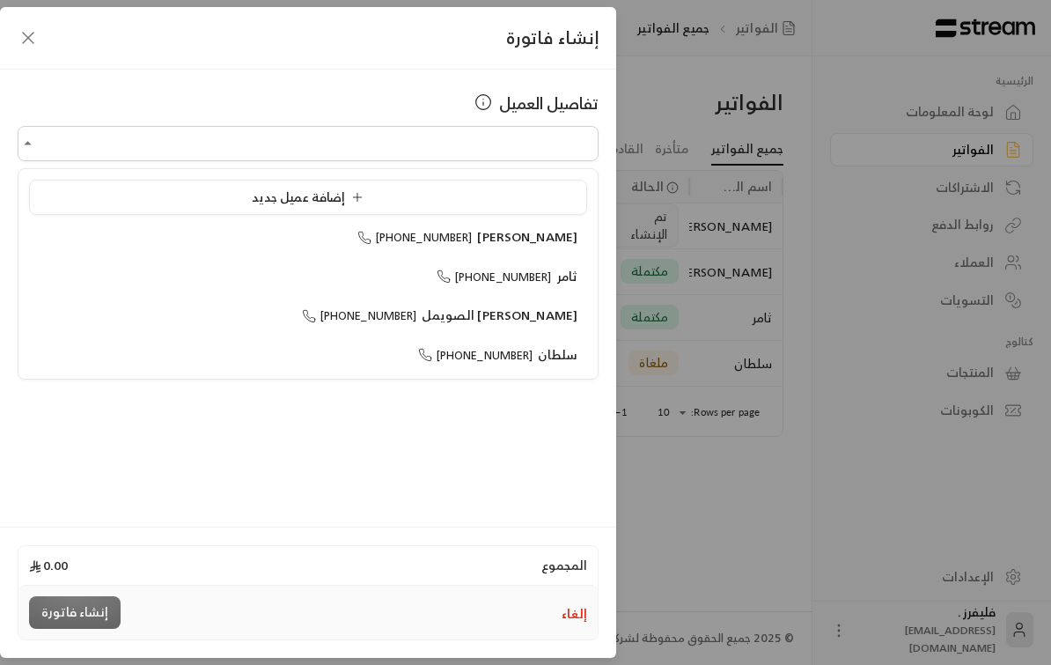
click at [224, 197] on div "إضافة عميل جديد" at bounding box center [308, 197] width 539 height 18
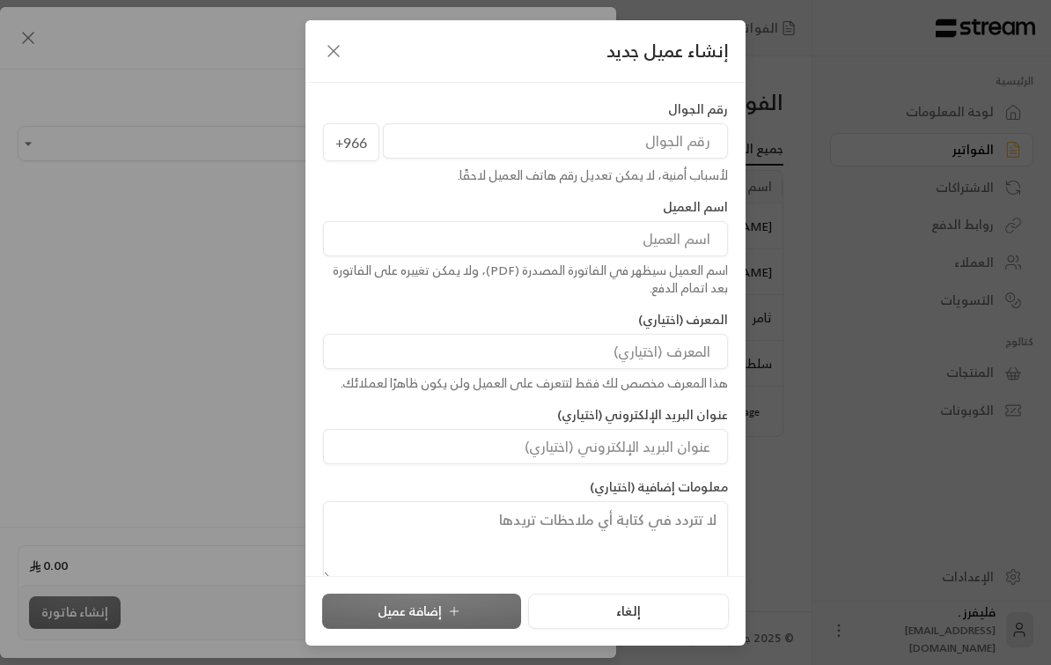
click at [639, 143] on input "tel" at bounding box center [555, 140] width 345 height 35
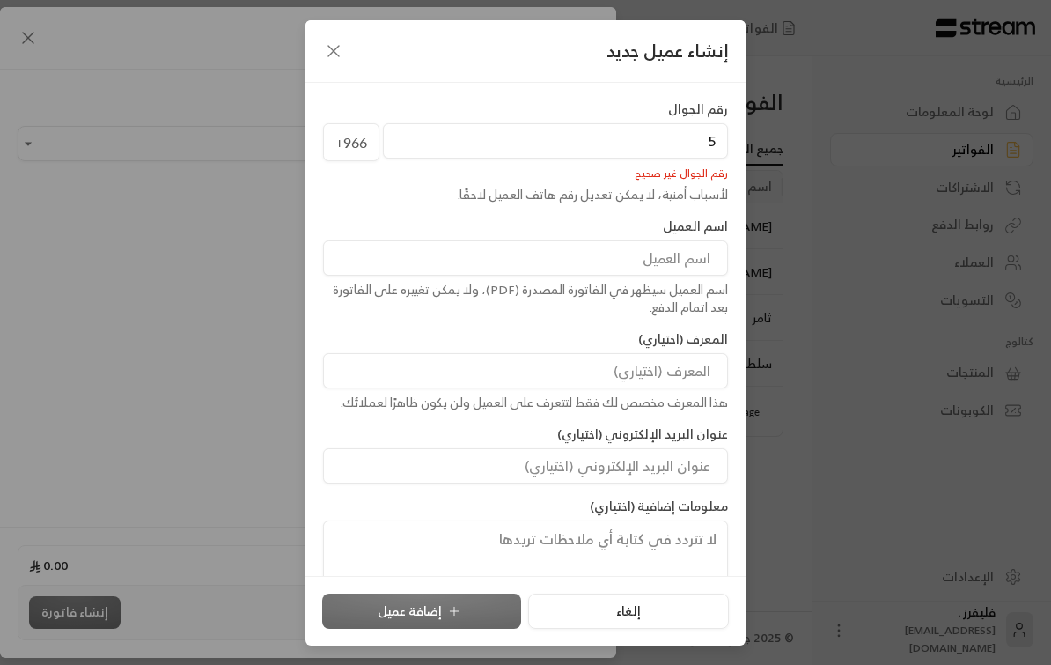
type input "5"
click at [329, 57] on icon "button" at bounding box center [333, 50] width 21 height 21
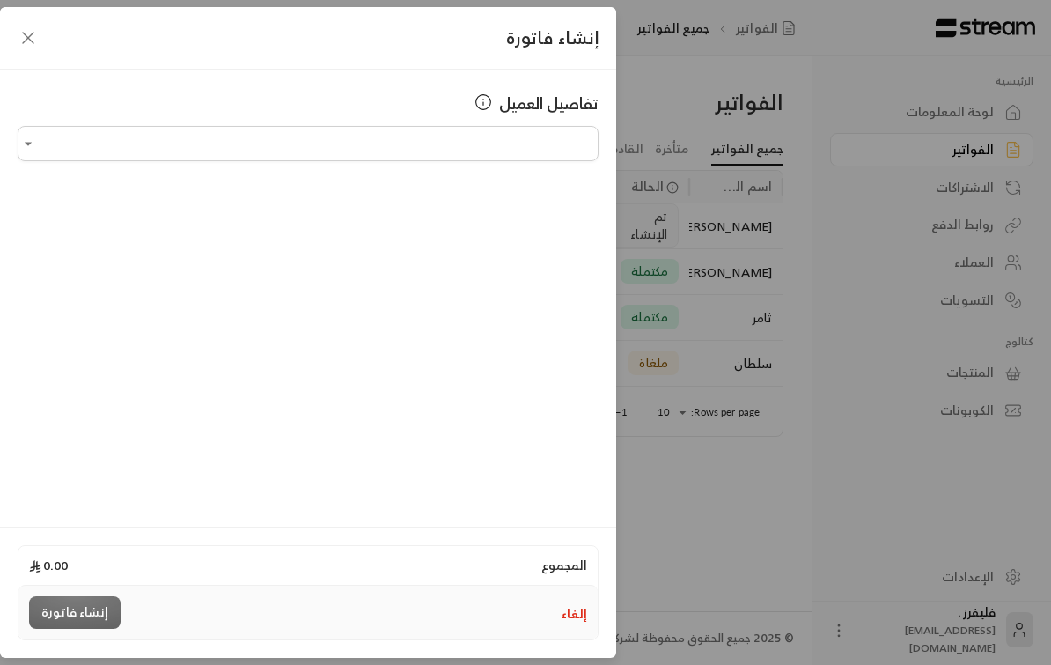
click at [33, 39] on icon "button" at bounding box center [28, 37] width 21 height 21
